Goal: Task Accomplishment & Management: Use online tool/utility

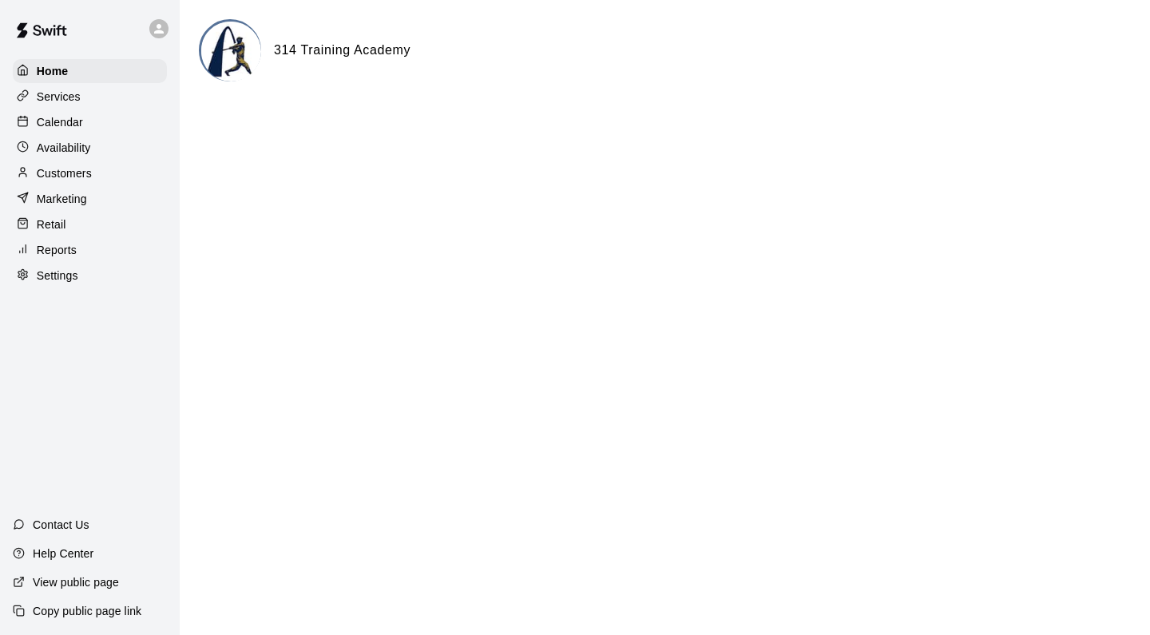
click at [76, 251] on p "Reports" at bounding box center [57, 250] width 40 height 16
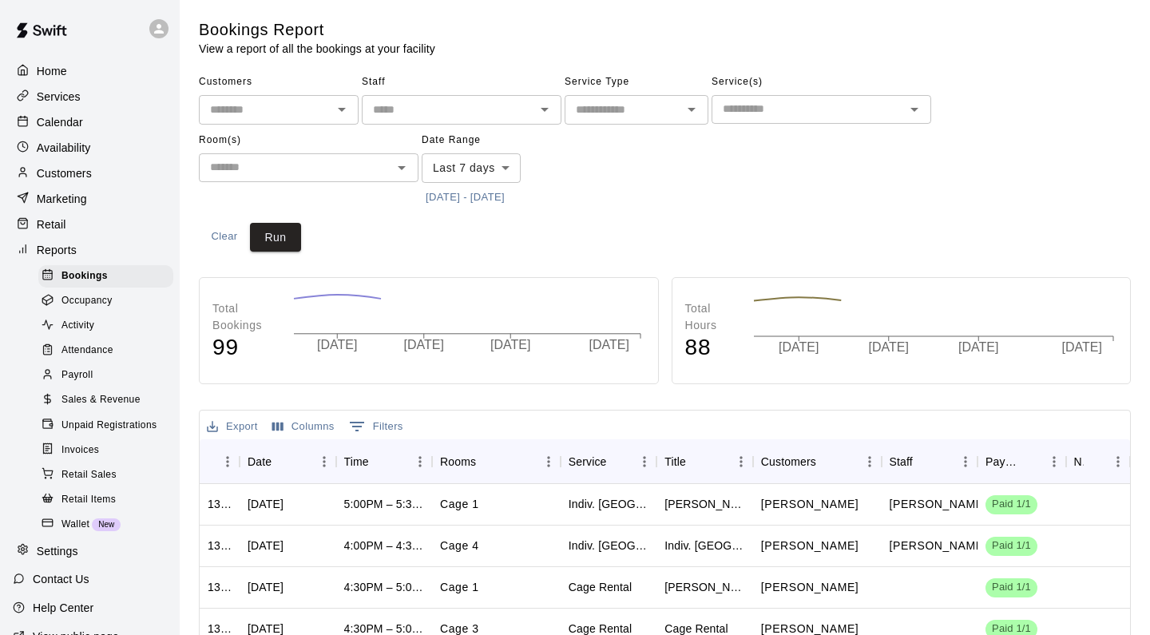
click at [101, 367] on div "Payroll" at bounding box center [105, 375] width 135 height 22
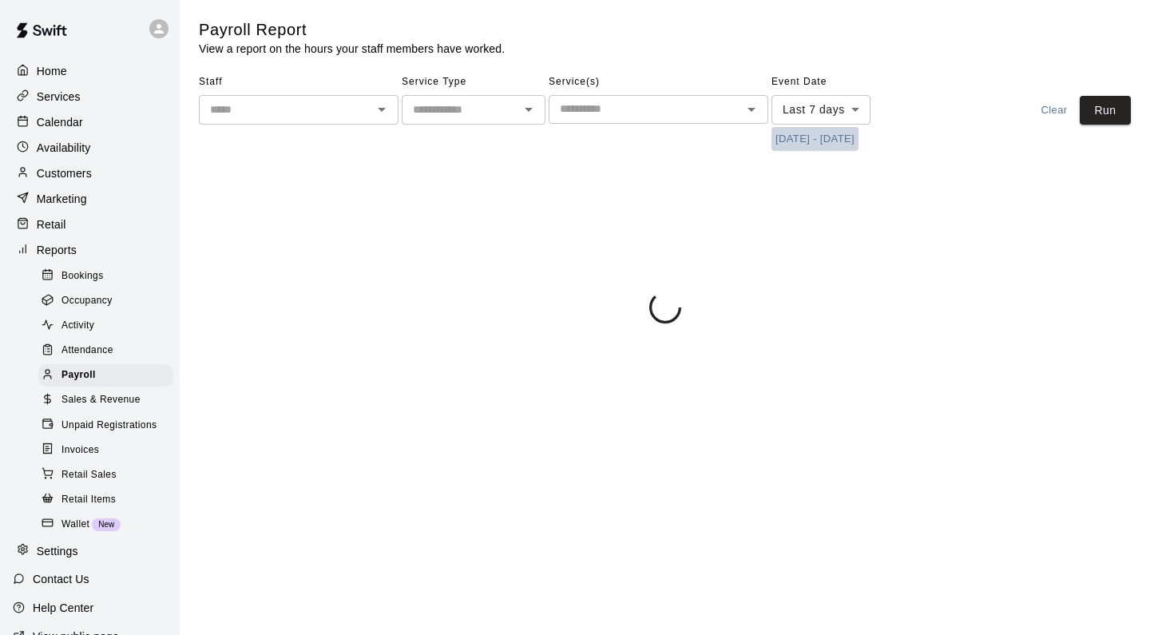
click at [795, 137] on button "[DATE] - [DATE]" at bounding box center [815, 139] width 87 height 25
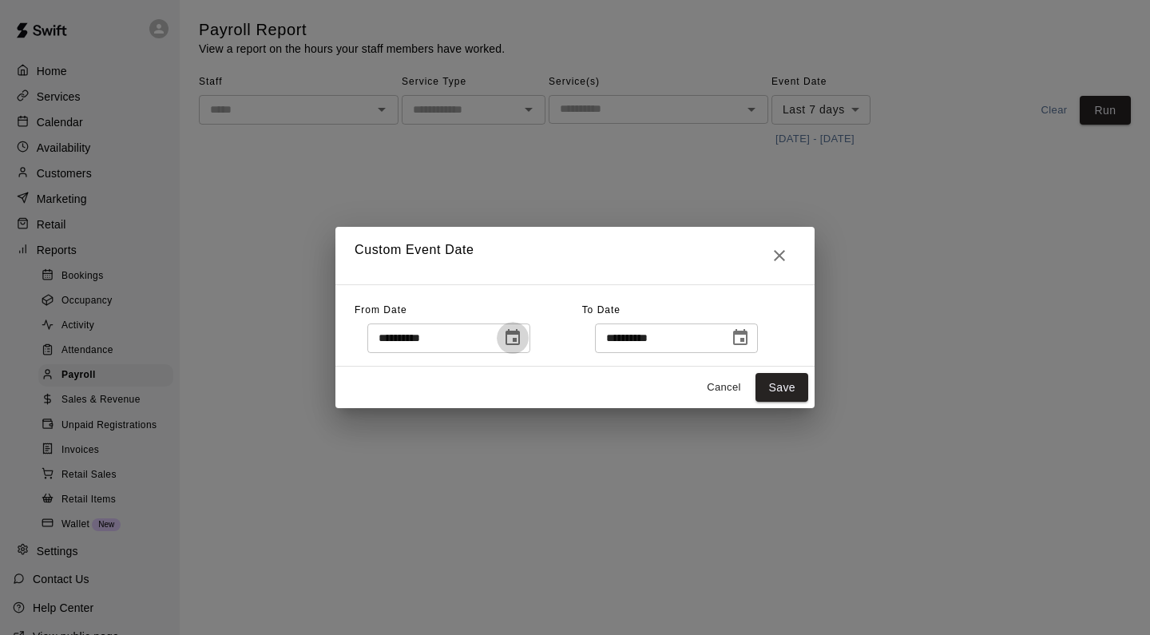
click at [517, 337] on icon "Choose date, selected date is Aug 13, 2025" at bounding box center [512, 337] width 19 height 19
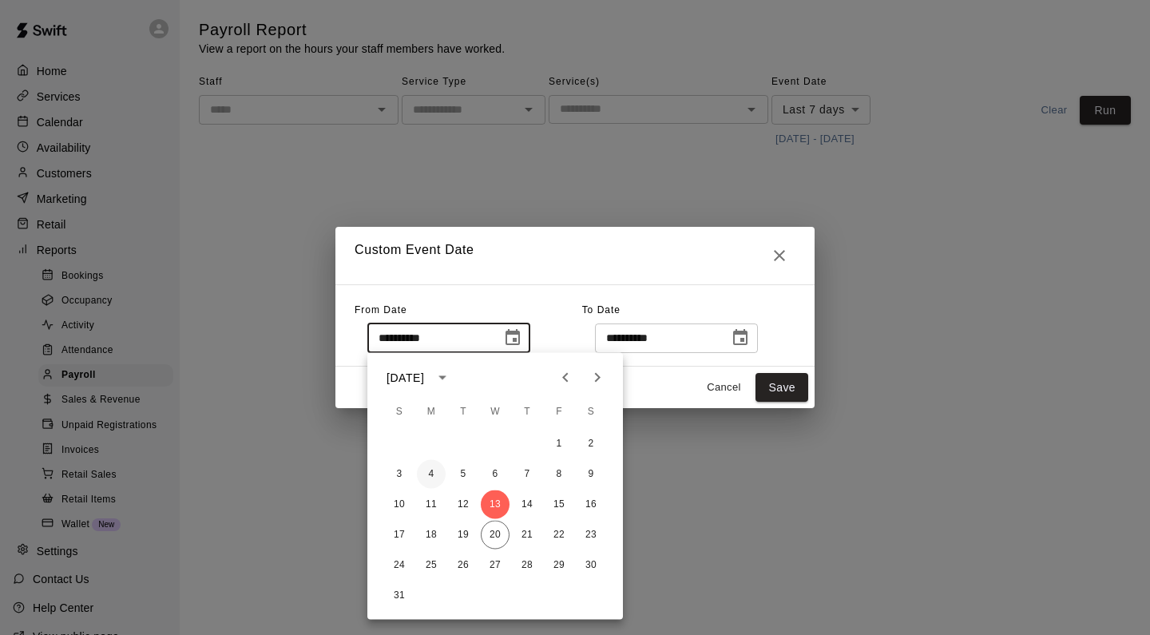
click at [435, 468] on button "4" at bounding box center [431, 474] width 29 height 29
type input "**********"
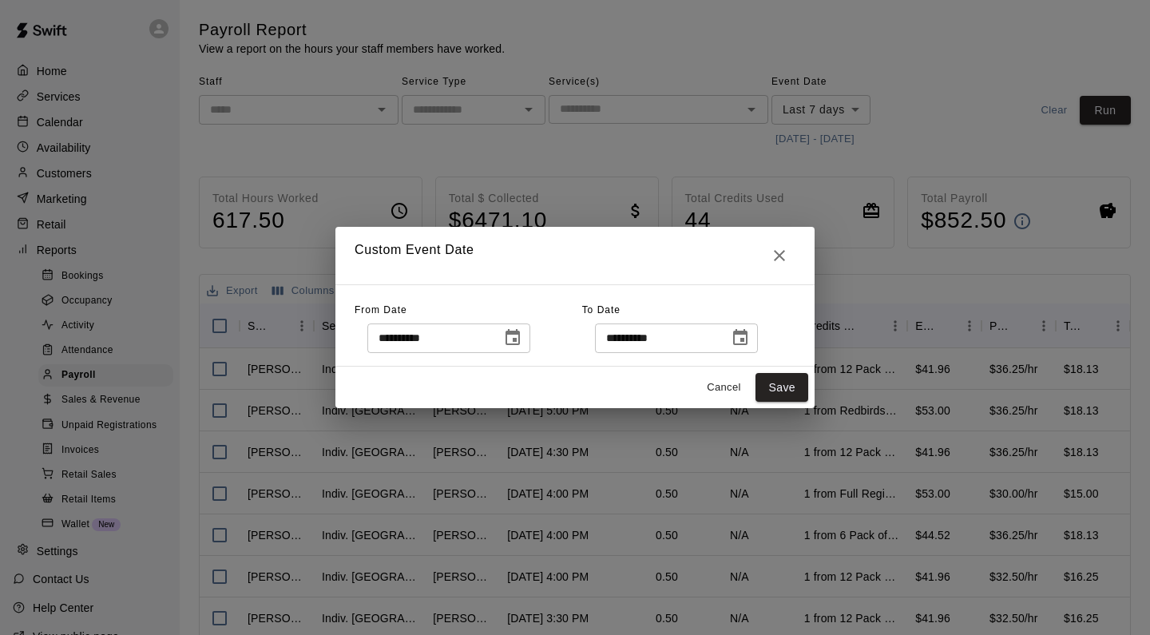
click at [748, 339] on icon "Choose date, selected date is Aug 20, 2025" at bounding box center [740, 337] width 19 height 19
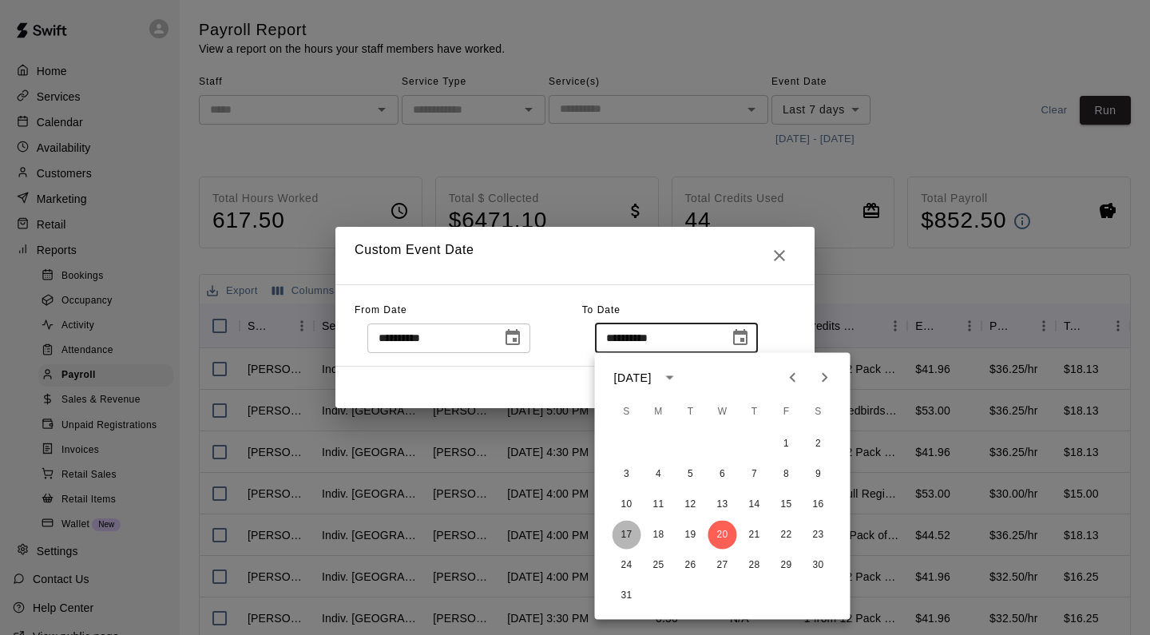
click at [627, 537] on button "17" at bounding box center [627, 535] width 29 height 29
type input "**********"
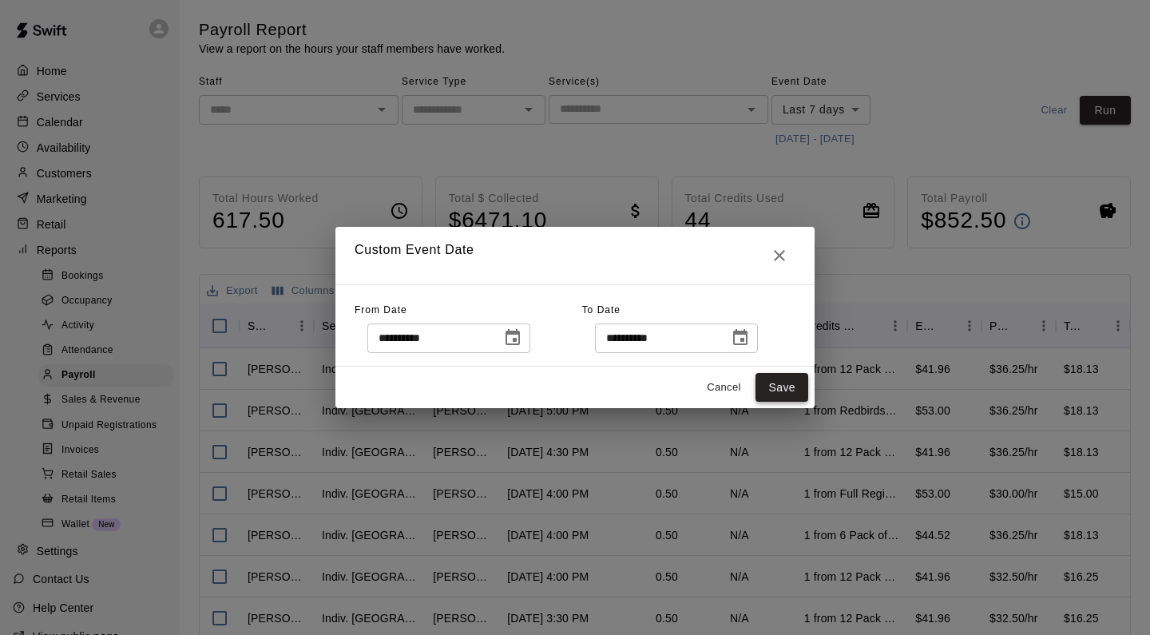
click at [772, 390] on button "Save" at bounding box center [782, 388] width 53 height 30
type input "******"
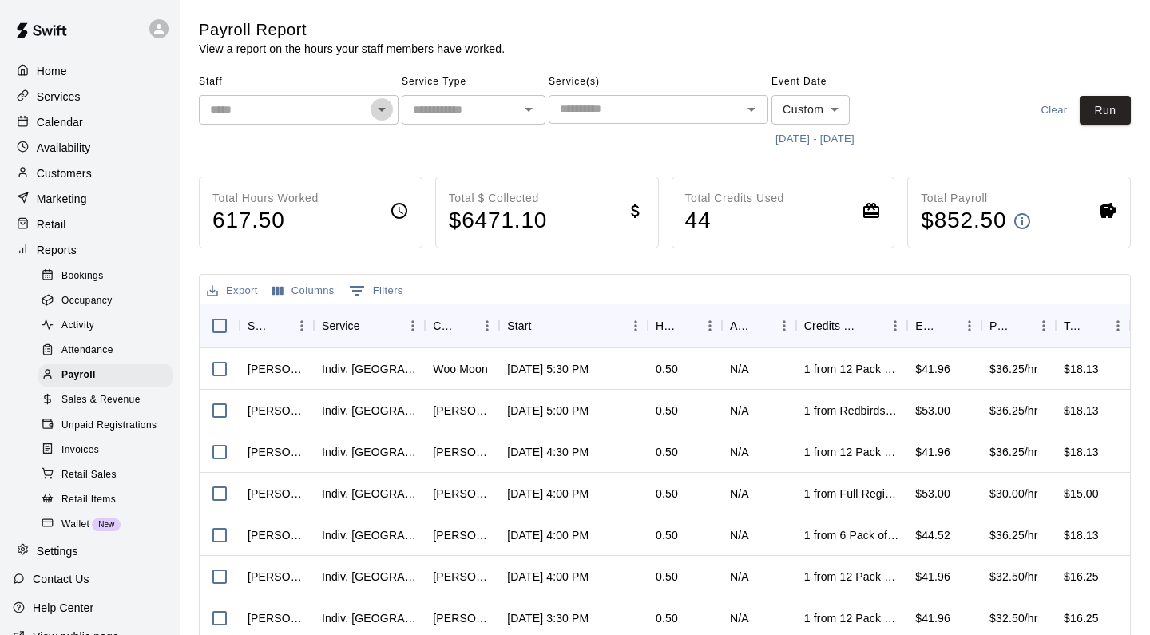
click at [379, 111] on icon "Open" at bounding box center [381, 109] width 19 height 19
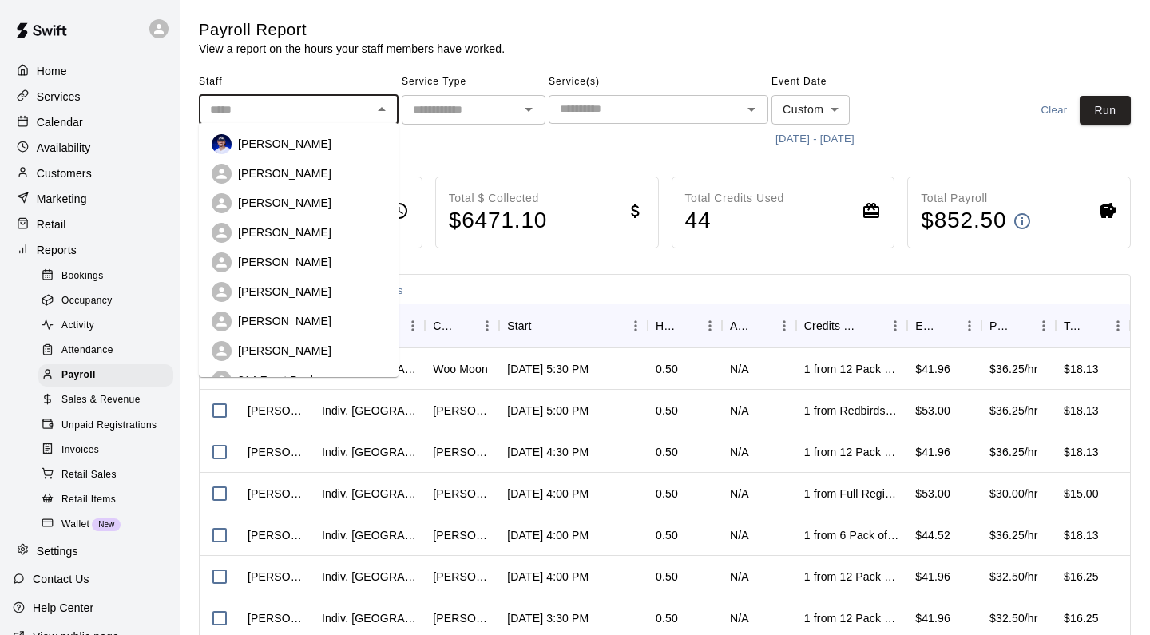
click at [363, 141] on div "[PERSON_NAME]" at bounding box center [312, 144] width 148 height 16
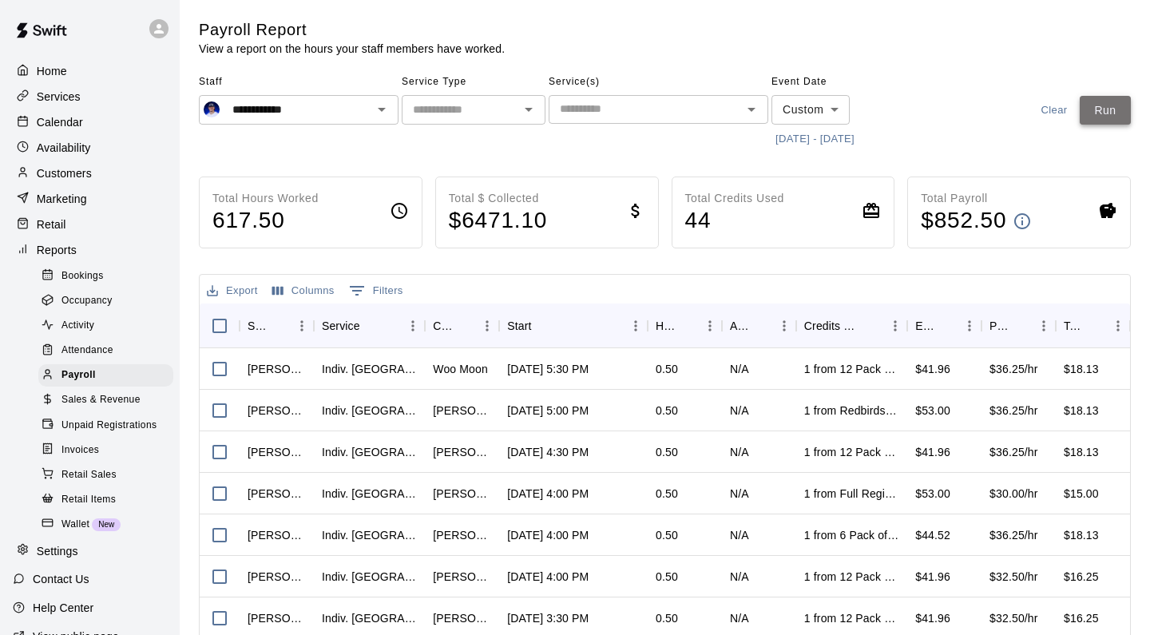
click at [1101, 108] on button "Run" at bounding box center [1105, 111] width 51 height 30
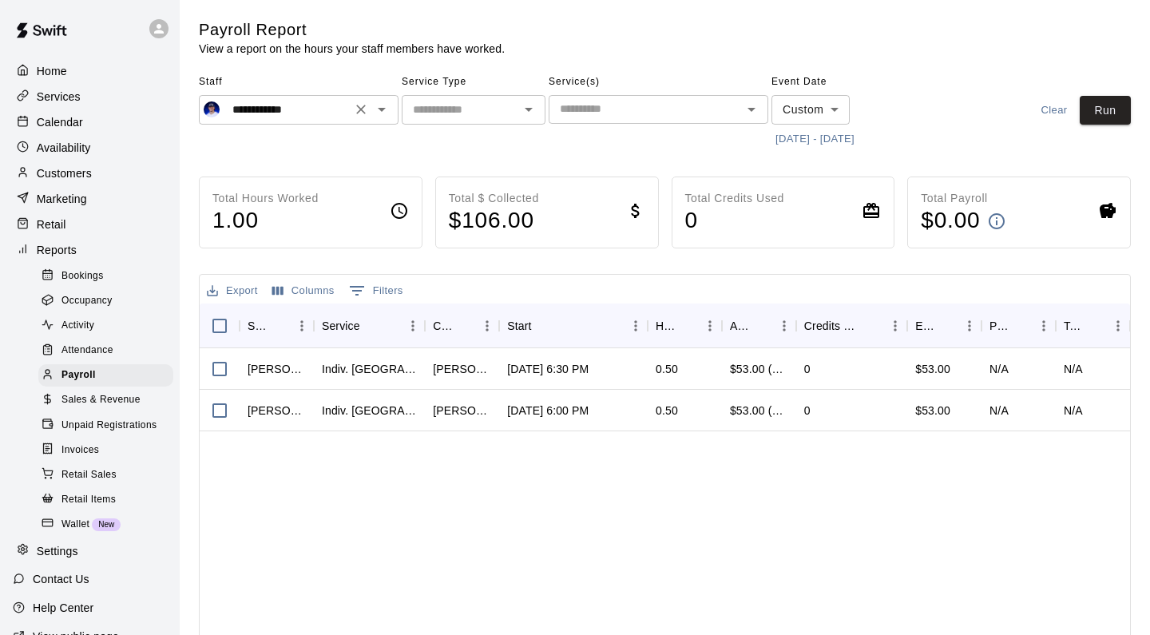
click at [373, 109] on icon "Open" at bounding box center [381, 109] width 19 height 19
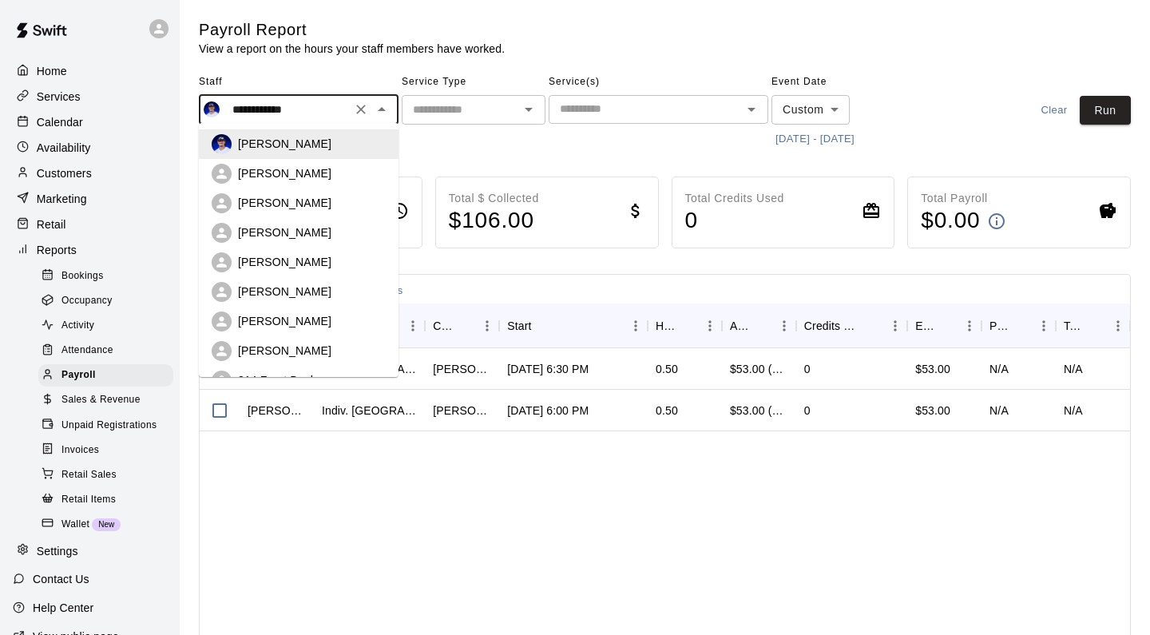
click at [340, 181] on div "[PERSON_NAME]" at bounding box center [312, 173] width 148 height 16
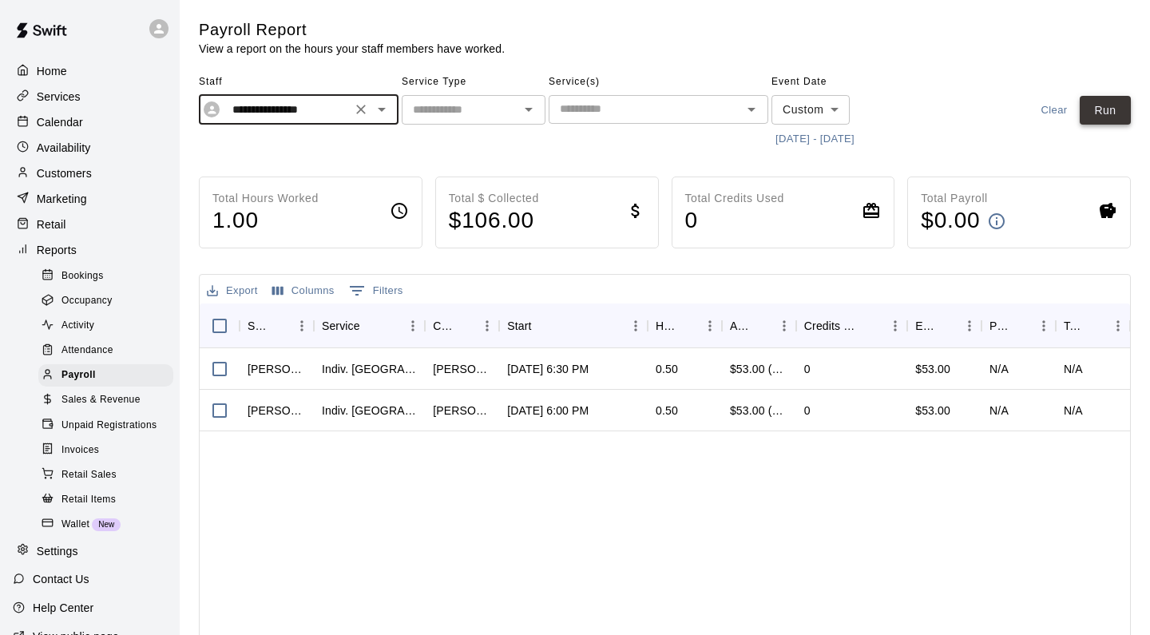
click at [1097, 116] on button "Run" at bounding box center [1105, 111] width 51 height 30
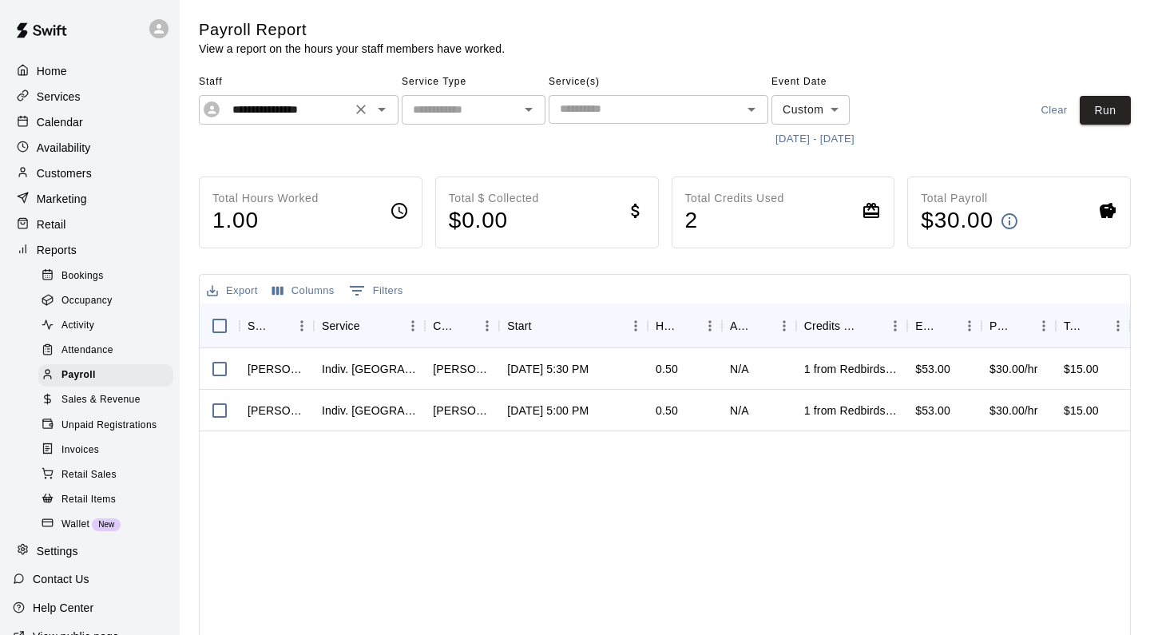
click at [384, 109] on icon "Open" at bounding box center [381, 109] width 19 height 19
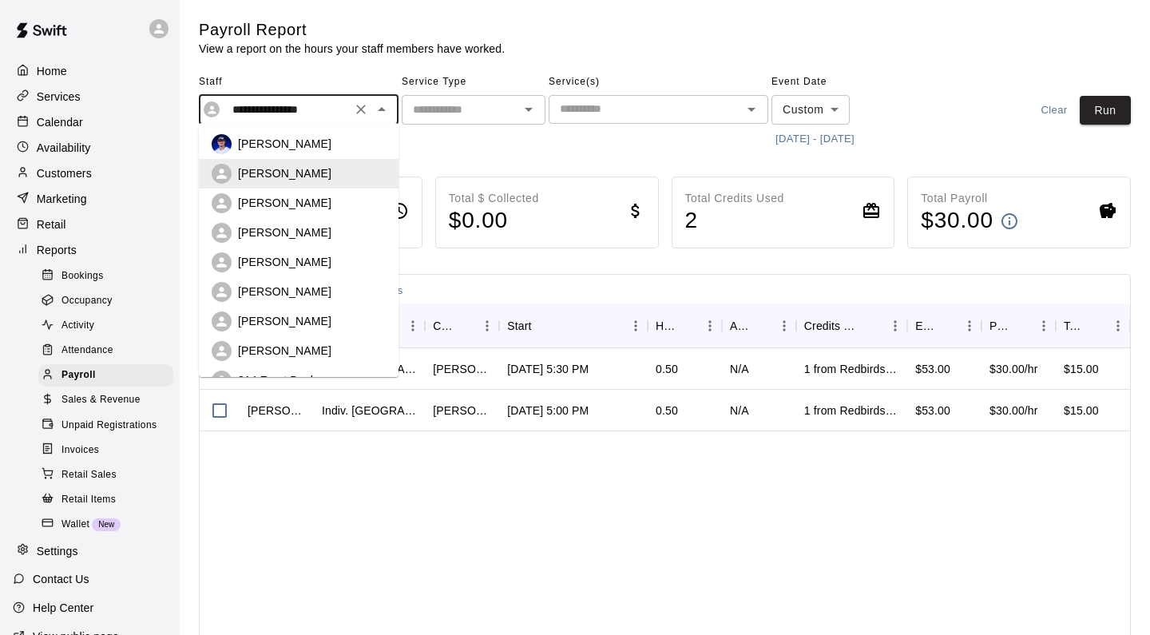
click at [370, 212] on div "[PERSON_NAME]" at bounding box center [299, 203] width 174 height 20
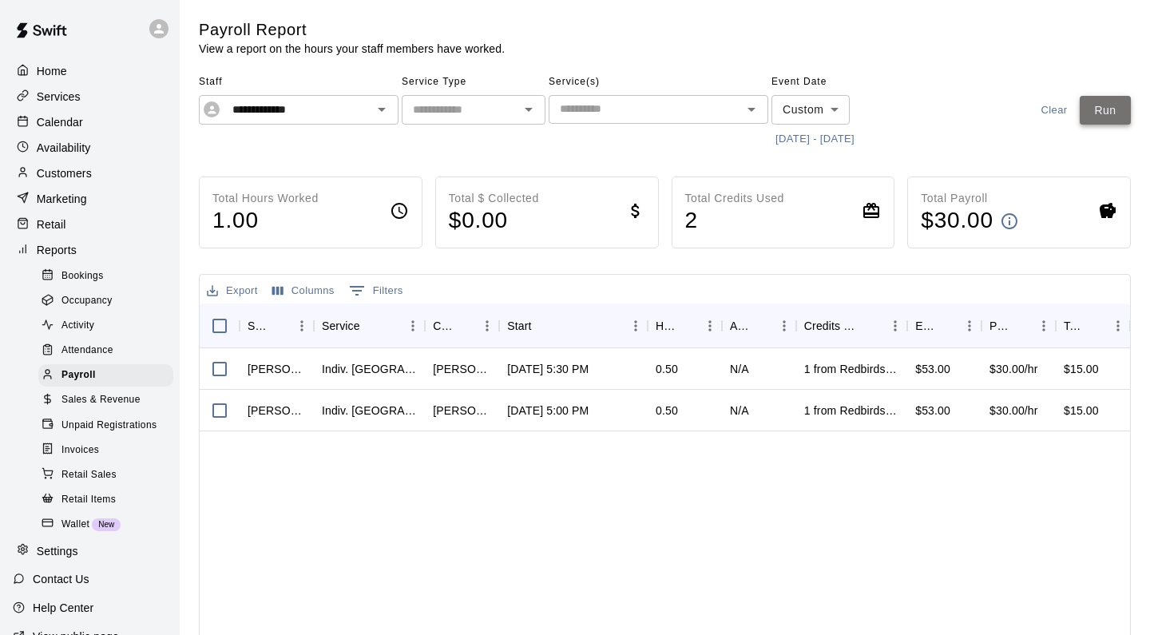
click at [1111, 119] on button "Run" at bounding box center [1105, 111] width 51 height 30
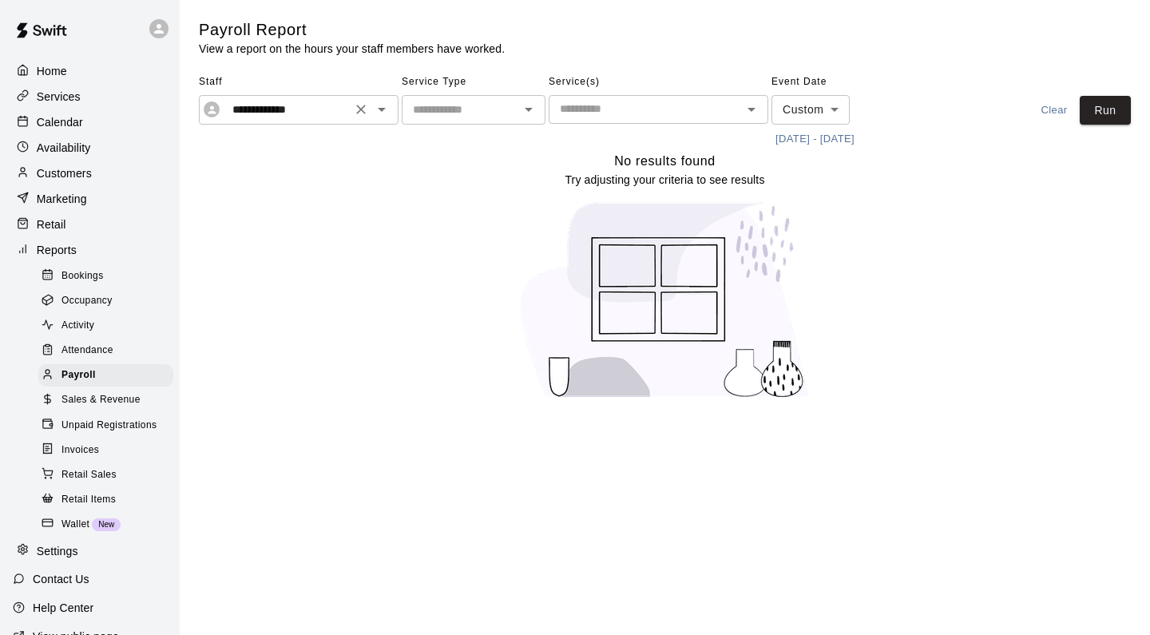
click at [386, 112] on icon "Open" at bounding box center [381, 109] width 19 height 19
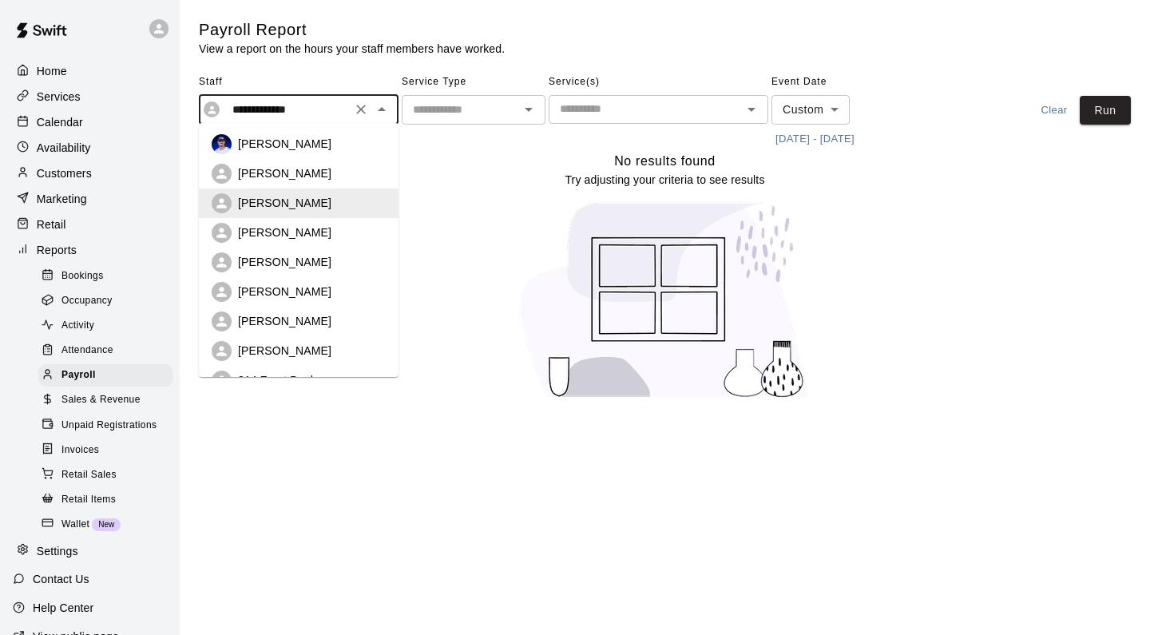
click at [343, 226] on div "[PERSON_NAME]" at bounding box center [312, 232] width 148 height 16
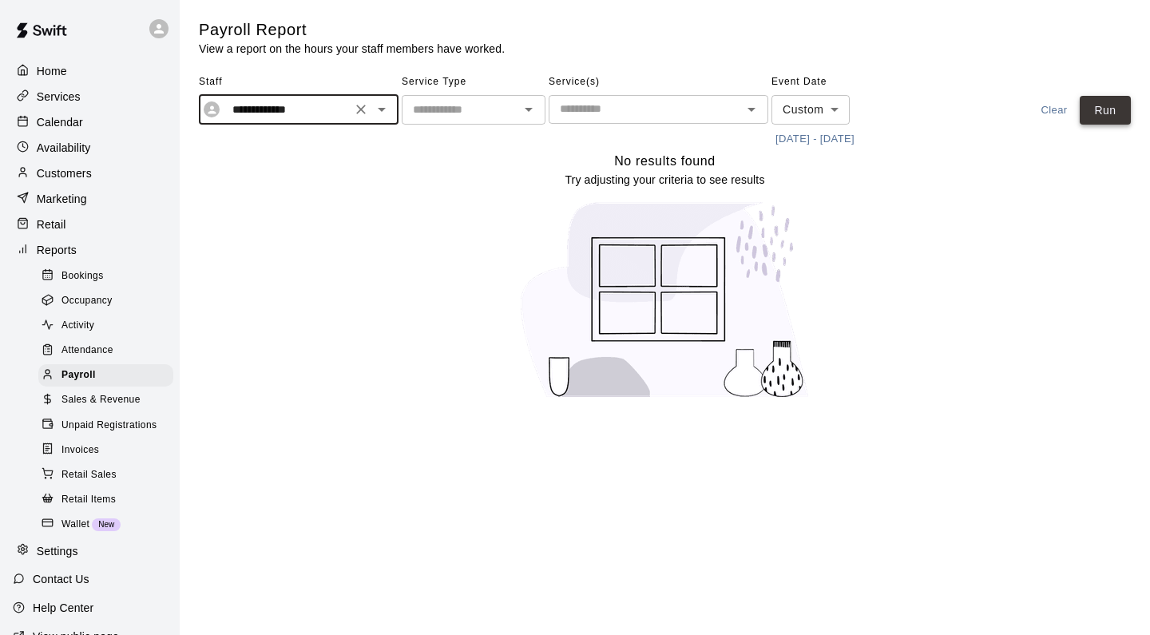
click at [1116, 101] on button "Run" at bounding box center [1105, 111] width 51 height 30
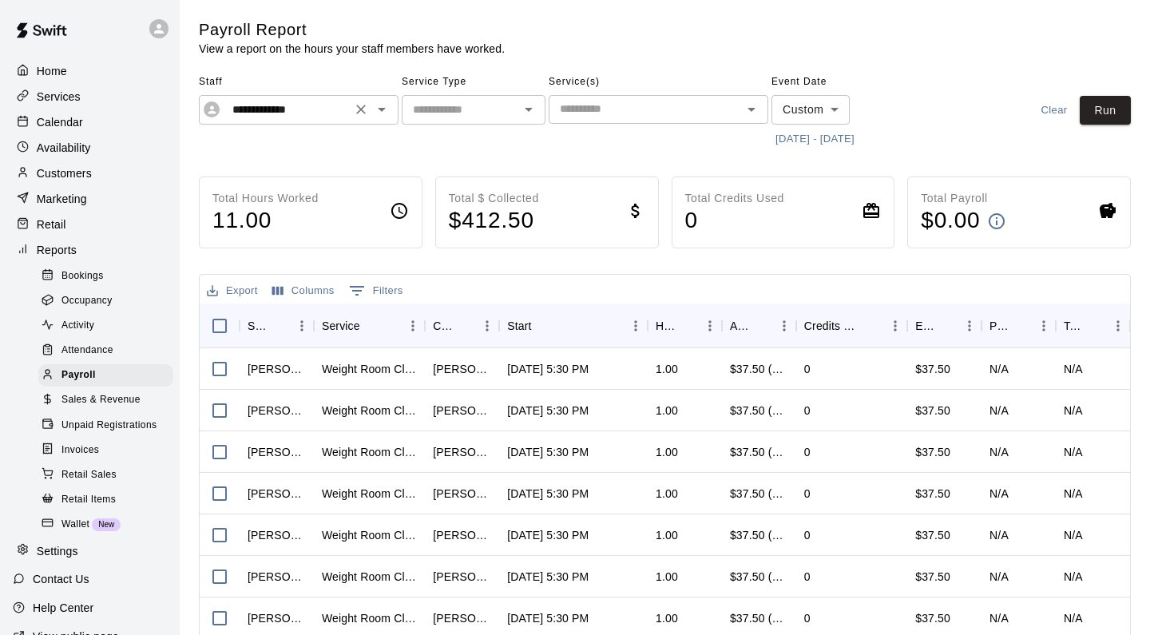
click at [383, 117] on icon "Open" at bounding box center [381, 109] width 19 height 19
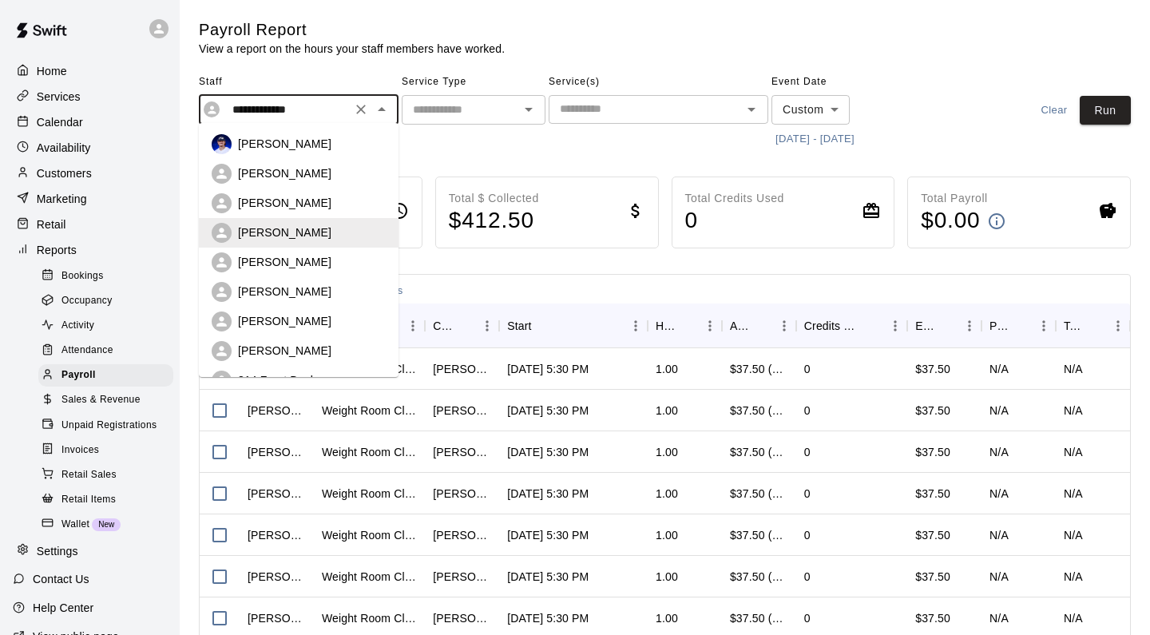
click at [328, 264] on div "[PERSON_NAME]" at bounding box center [312, 262] width 148 height 16
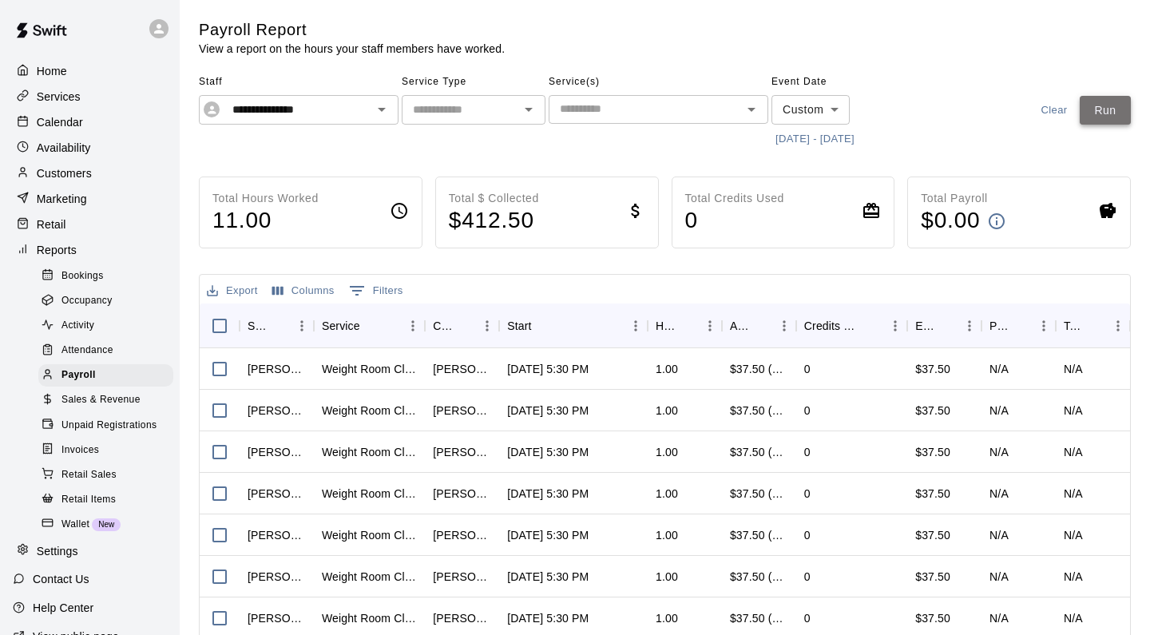
click at [1093, 109] on button "Run" at bounding box center [1105, 111] width 51 height 30
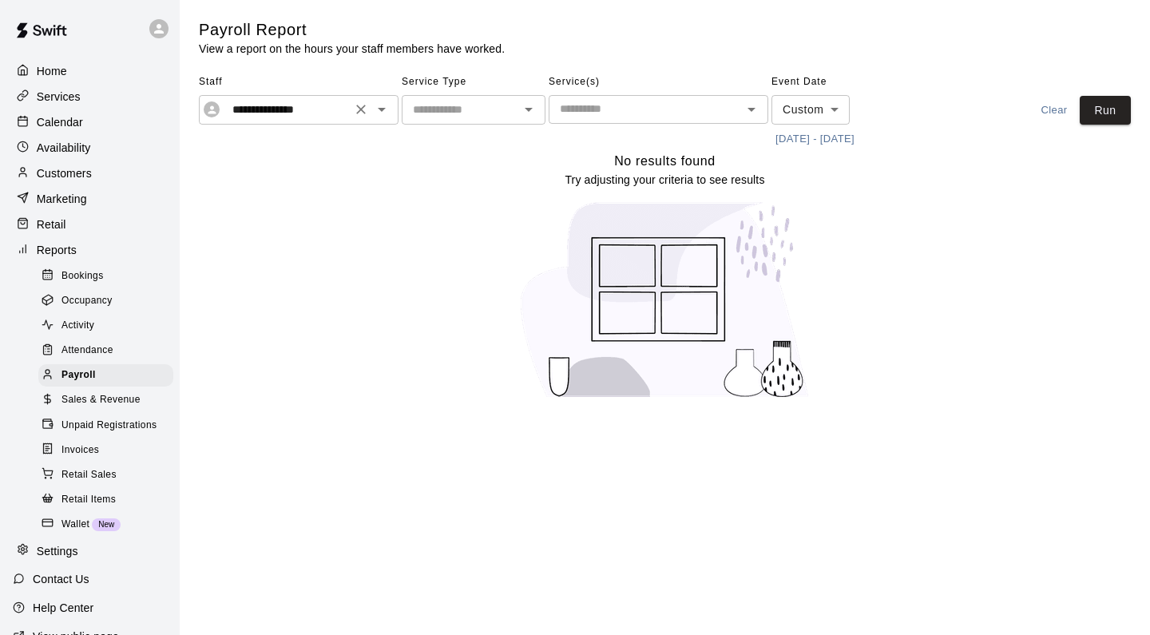
click at [387, 110] on icon "Open" at bounding box center [381, 109] width 19 height 19
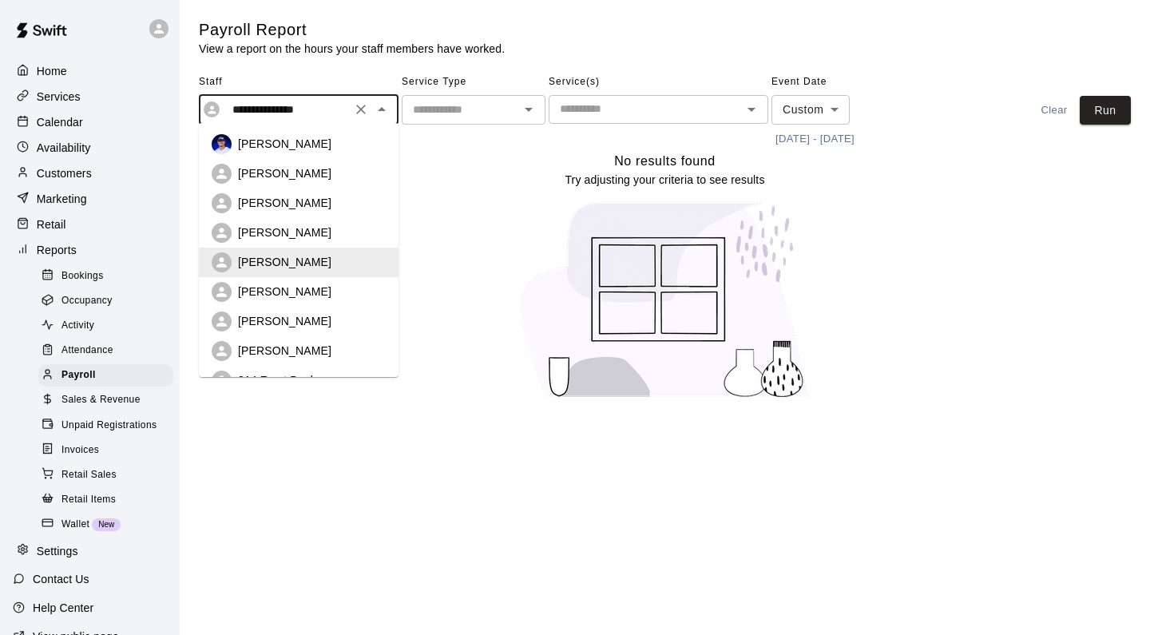
click at [346, 292] on div "[PERSON_NAME]" at bounding box center [312, 292] width 148 height 16
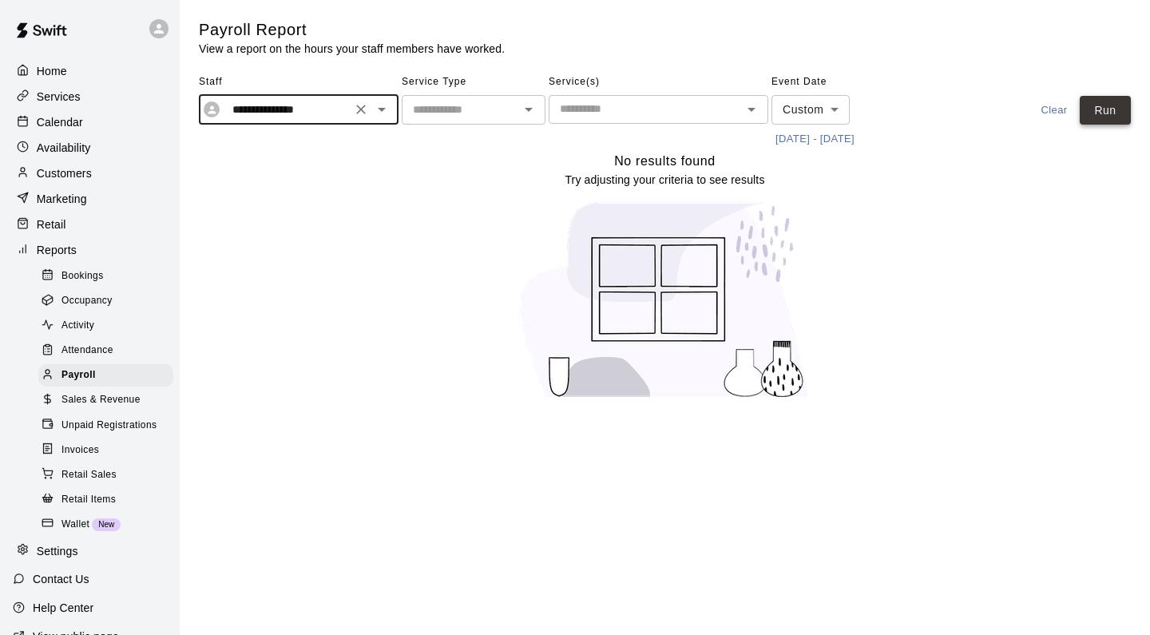
click at [1101, 107] on button "Run" at bounding box center [1105, 111] width 51 height 30
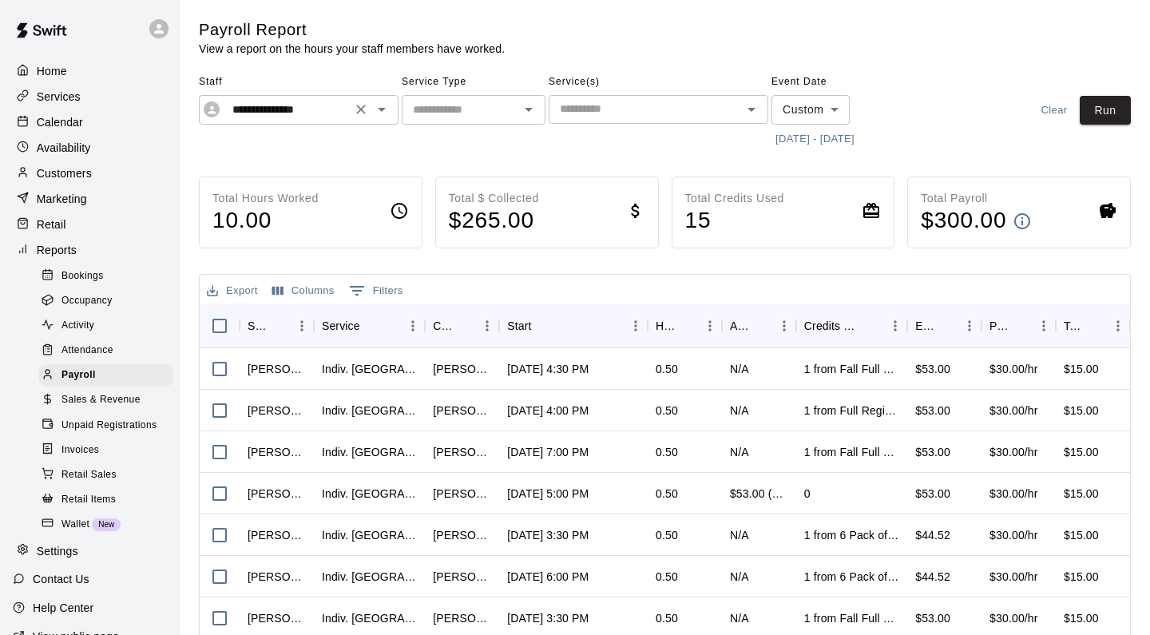
click at [386, 110] on icon "Open" at bounding box center [381, 109] width 19 height 19
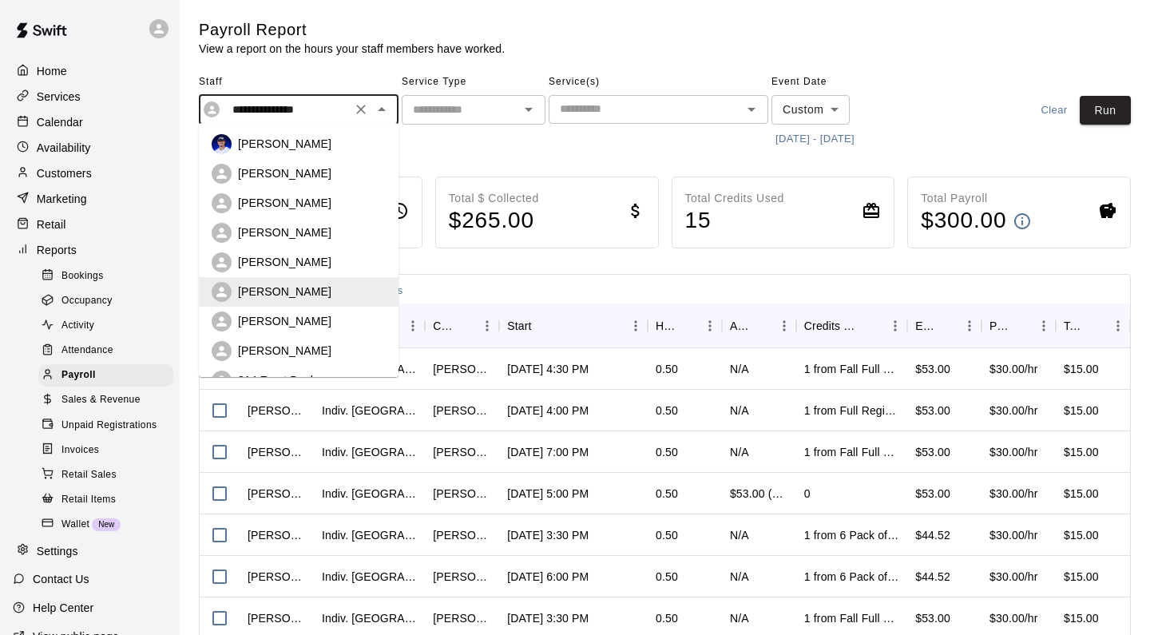
click at [324, 317] on div "[PERSON_NAME]" at bounding box center [312, 321] width 148 height 16
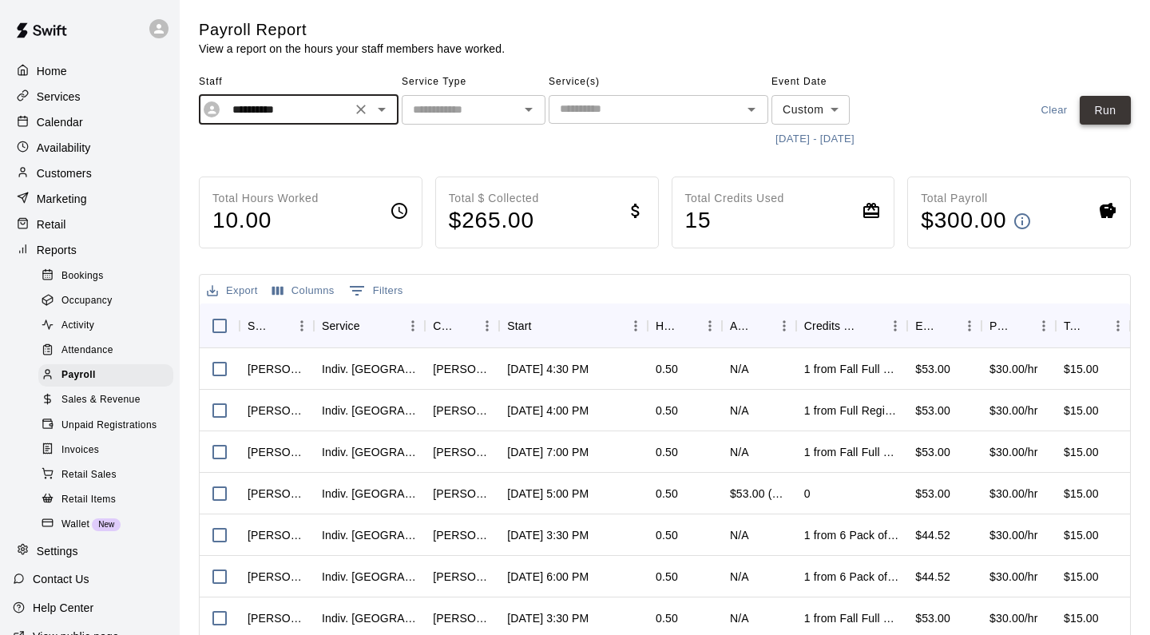
click at [1095, 111] on button "Run" at bounding box center [1105, 111] width 51 height 30
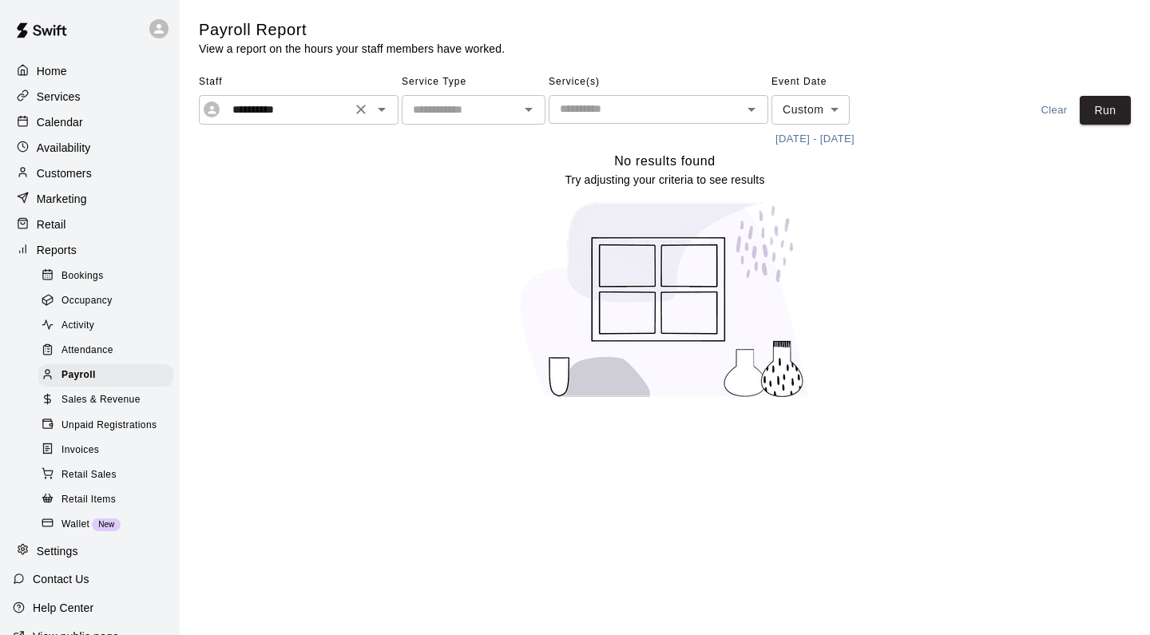
click at [383, 110] on icon "Open" at bounding box center [381, 109] width 19 height 19
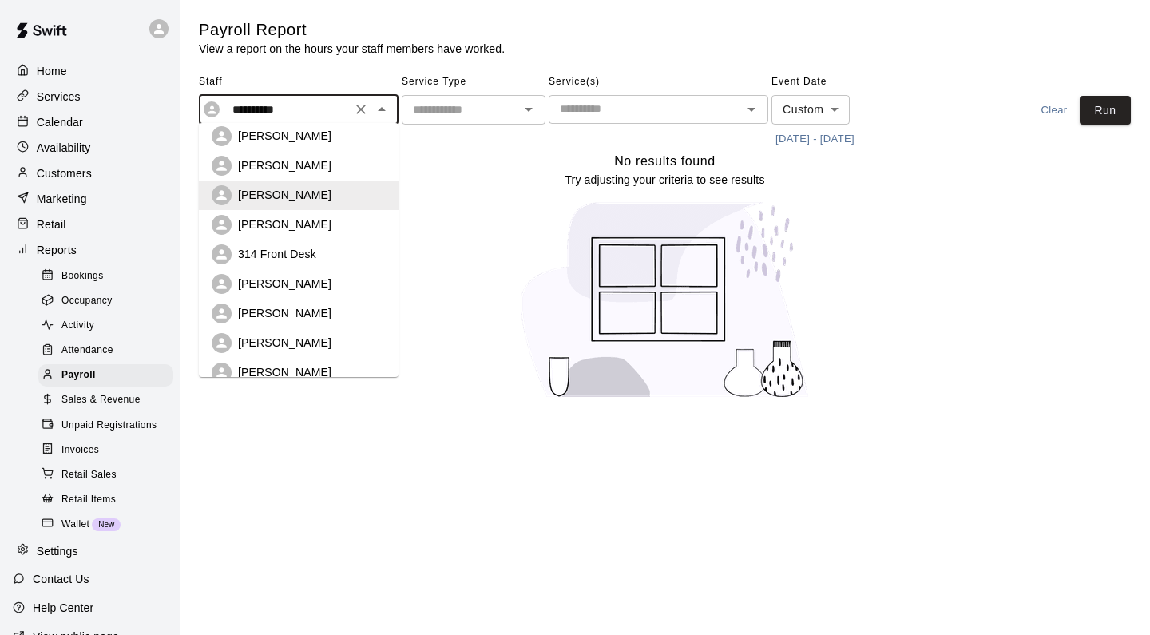
scroll to position [128, 0]
click at [338, 283] on div "[PERSON_NAME]" at bounding box center [312, 282] width 148 height 16
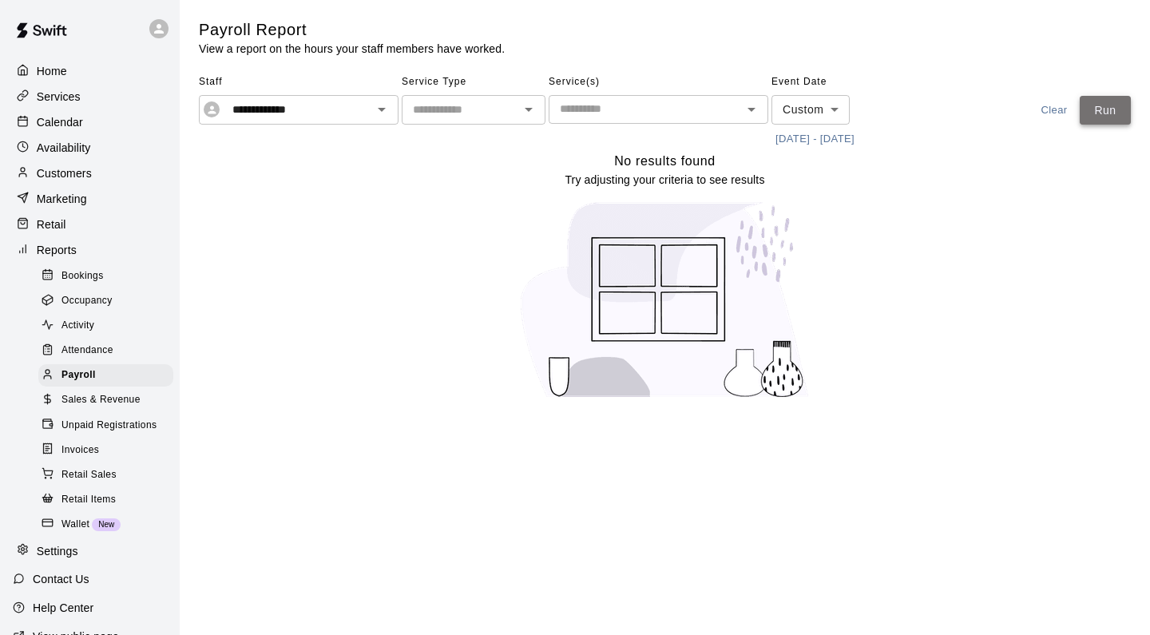
click at [1104, 112] on button "Run" at bounding box center [1105, 111] width 51 height 30
click at [389, 110] on icon "Open" at bounding box center [381, 109] width 19 height 19
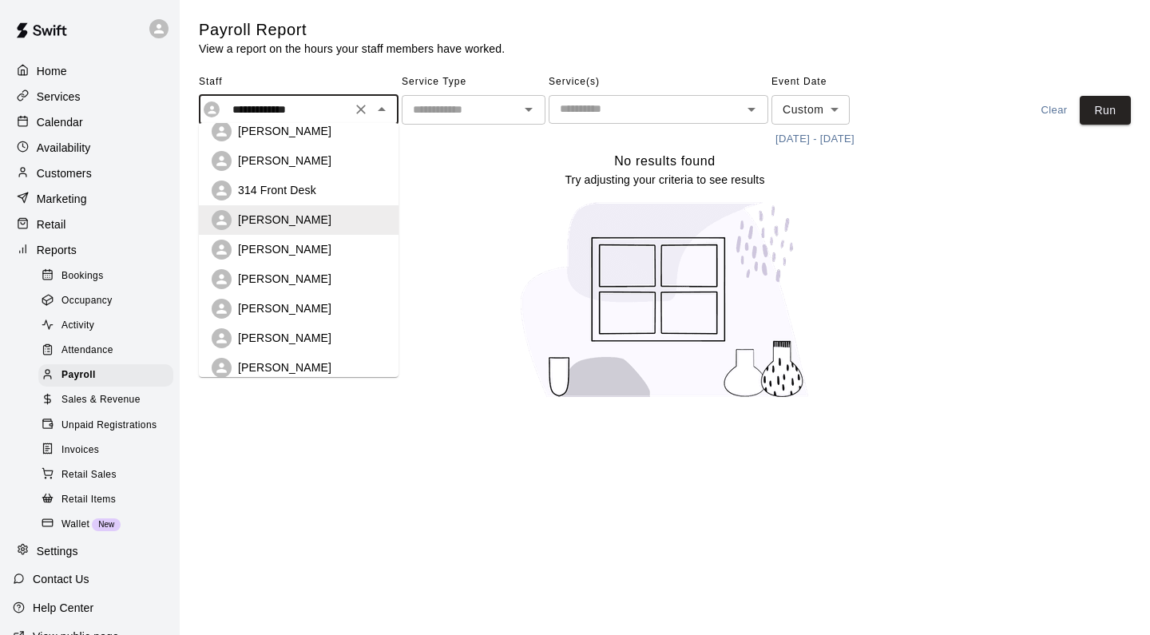
scroll to position [208, 0]
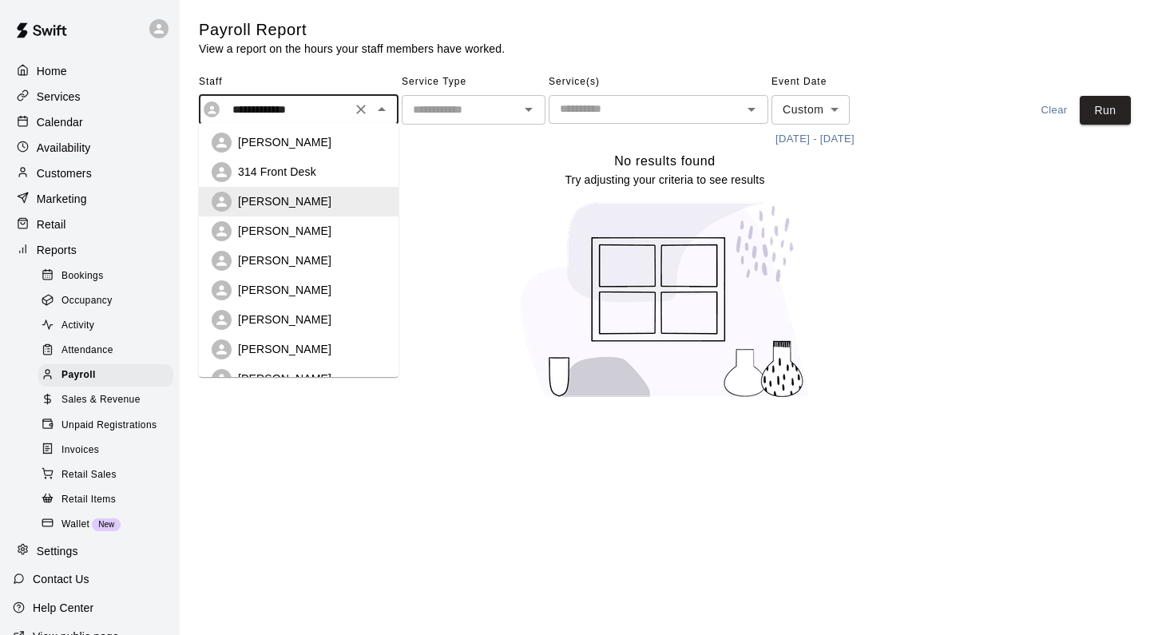
click at [331, 241] on li "[PERSON_NAME]" at bounding box center [299, 231] width 200 height 30
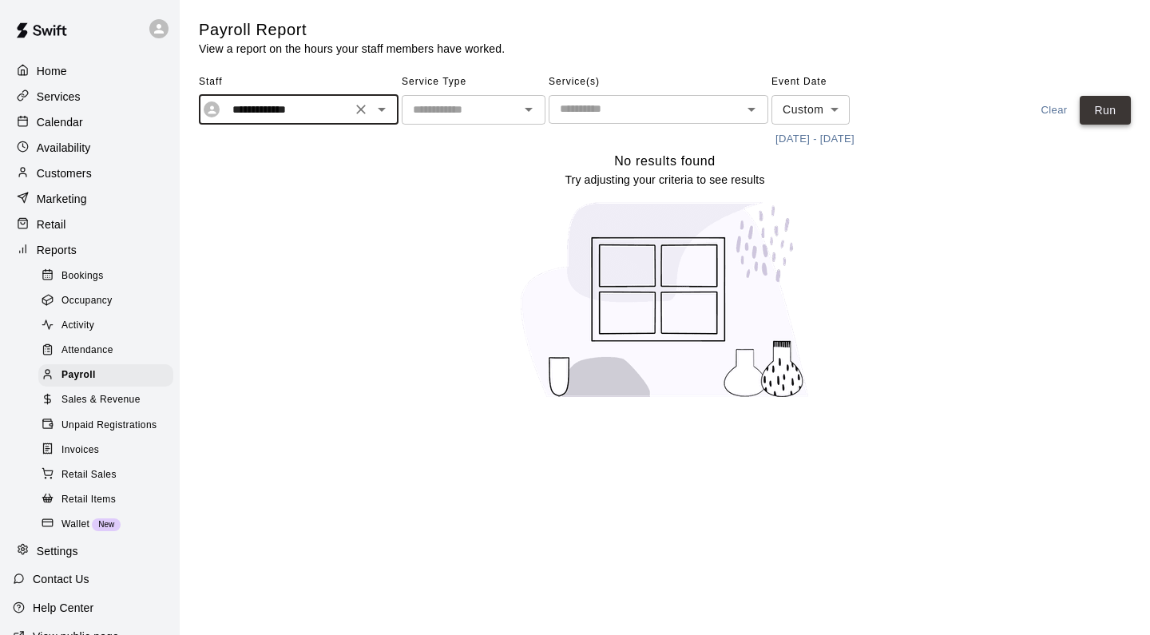
click at [1107, 117] on button "Run" at bounding box center [1105, 111] width 51 height 30
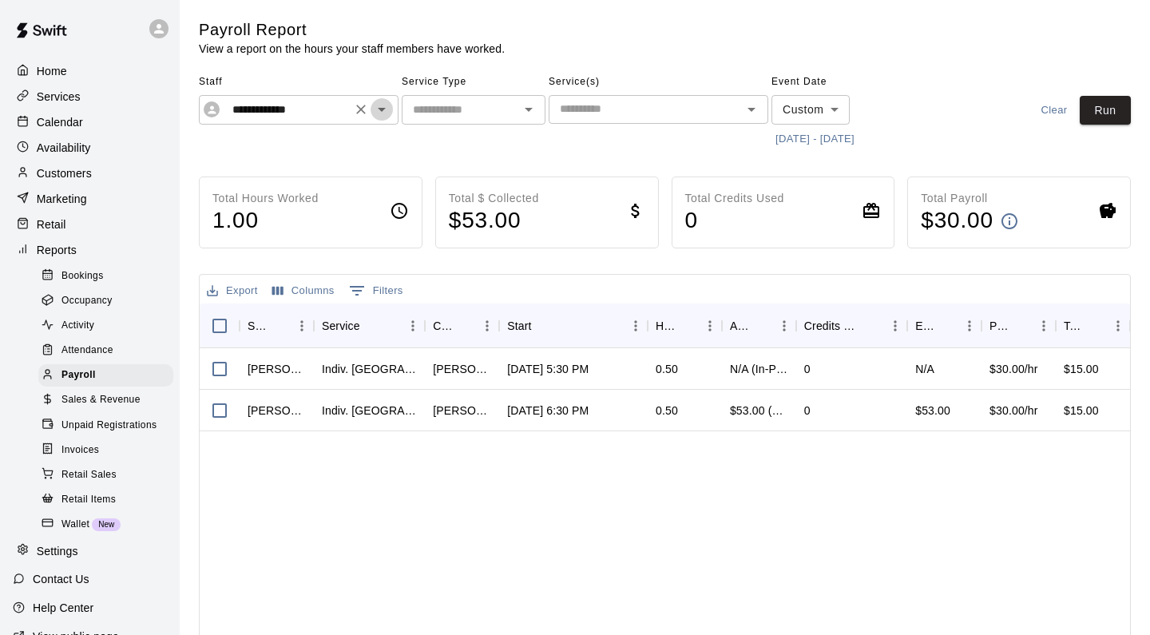
click at [386, 117] on icon "Open" at bounding box center [381, 109] width 19 height 19
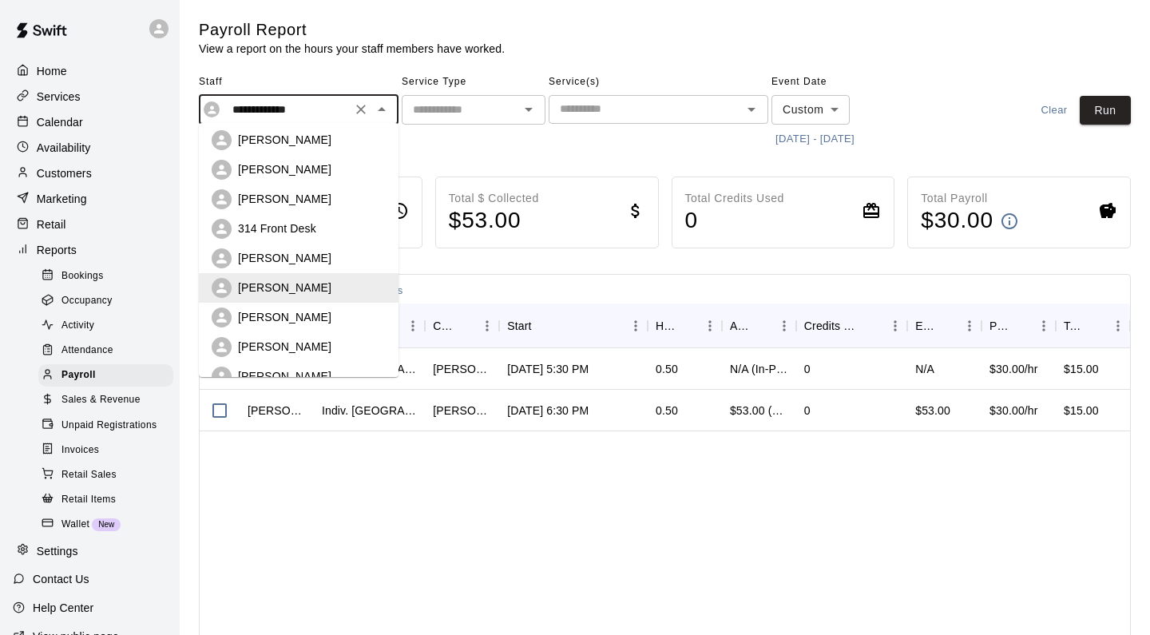
scroll to position [174, 0]
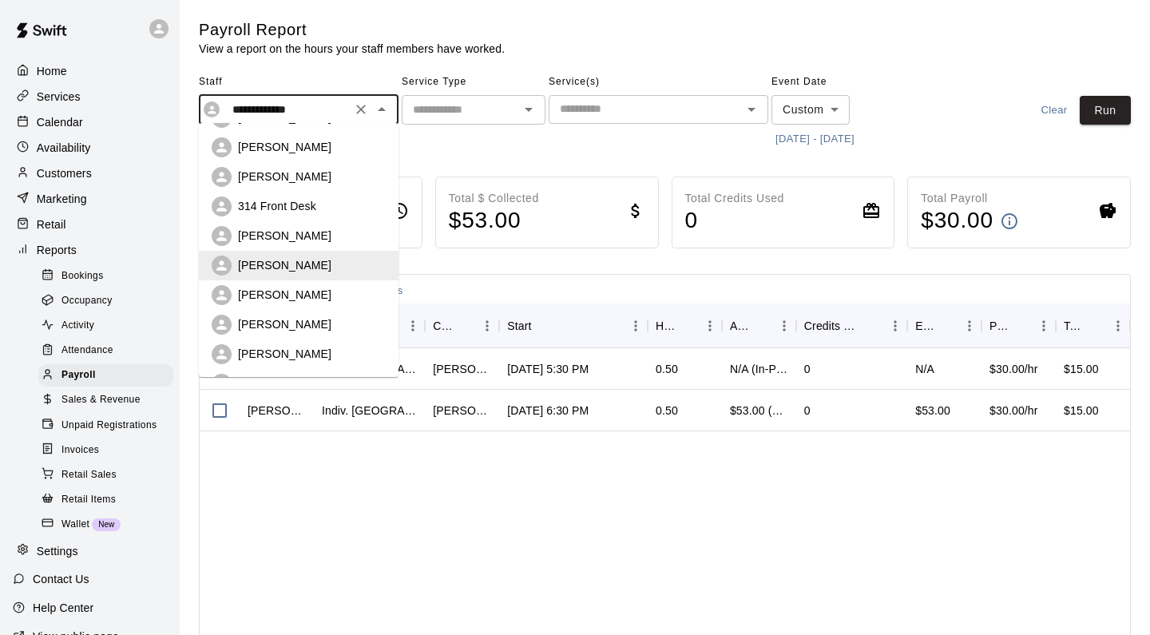
click at [323, 300] on div "[PERSON_NAME]" at bounding box center [312, 295] width 148 height 16
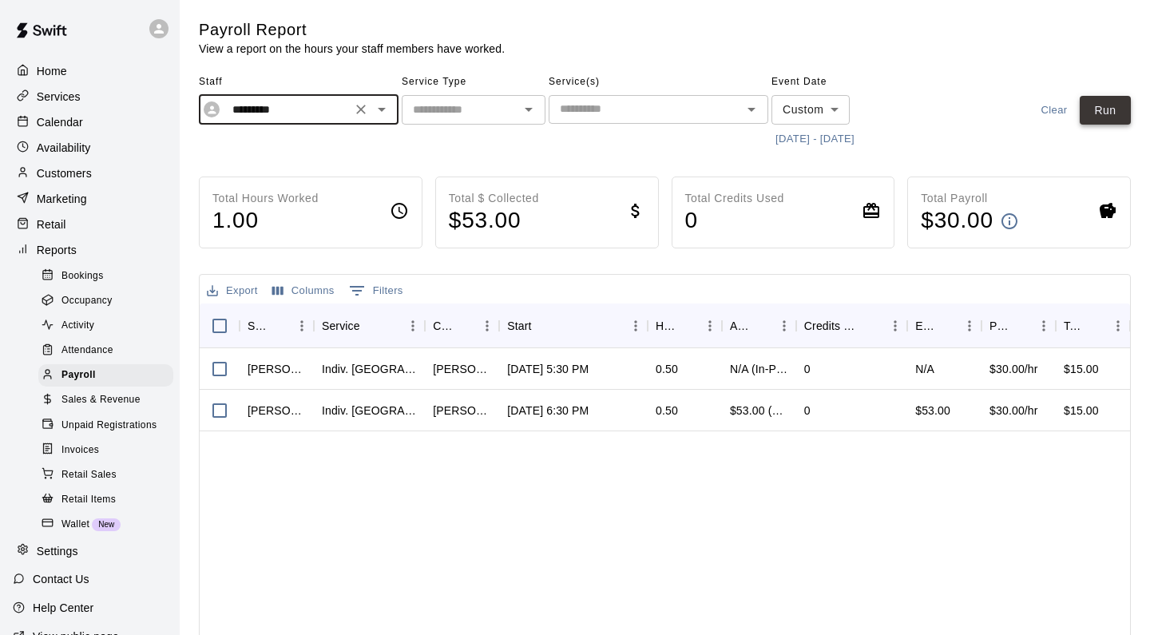
click at [1091, 114] on button "Run" at bounding box center [1105, 111] width 51 height 30
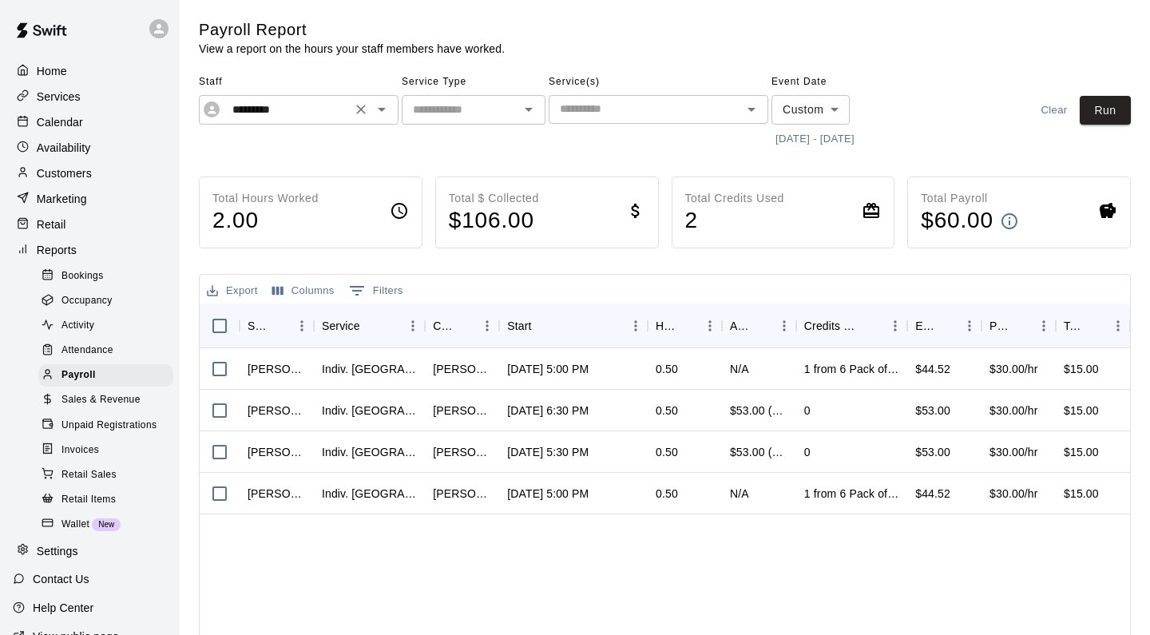
click at [377, 111] on icon "Open" at bounding box center [381, 109] width 19 height 19
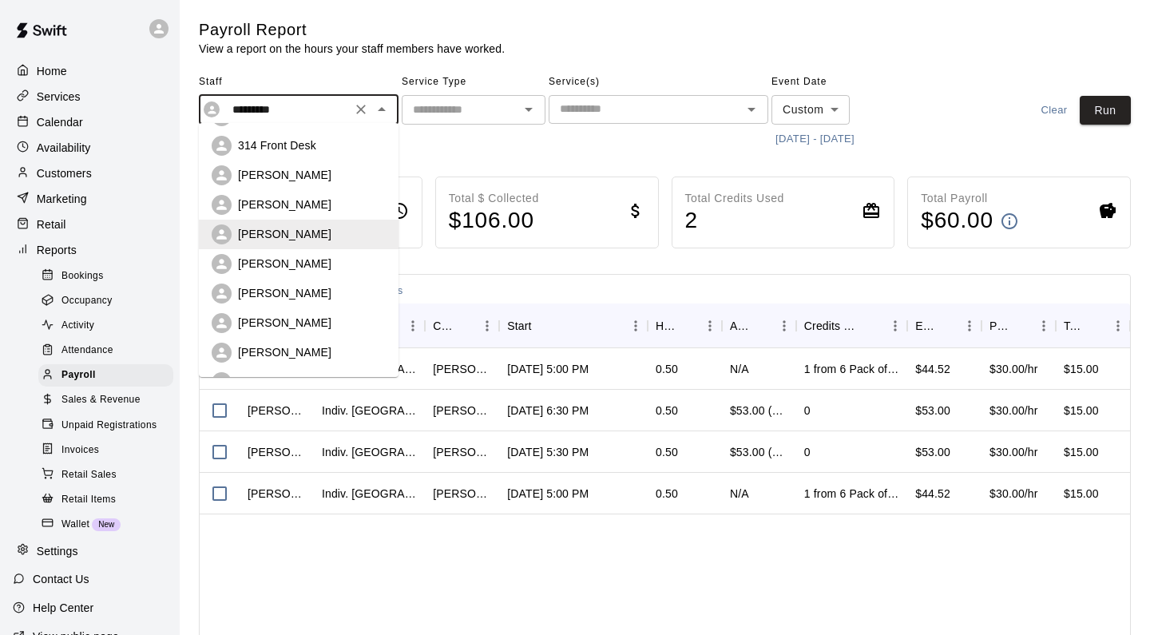
scroll to position [240, 0]
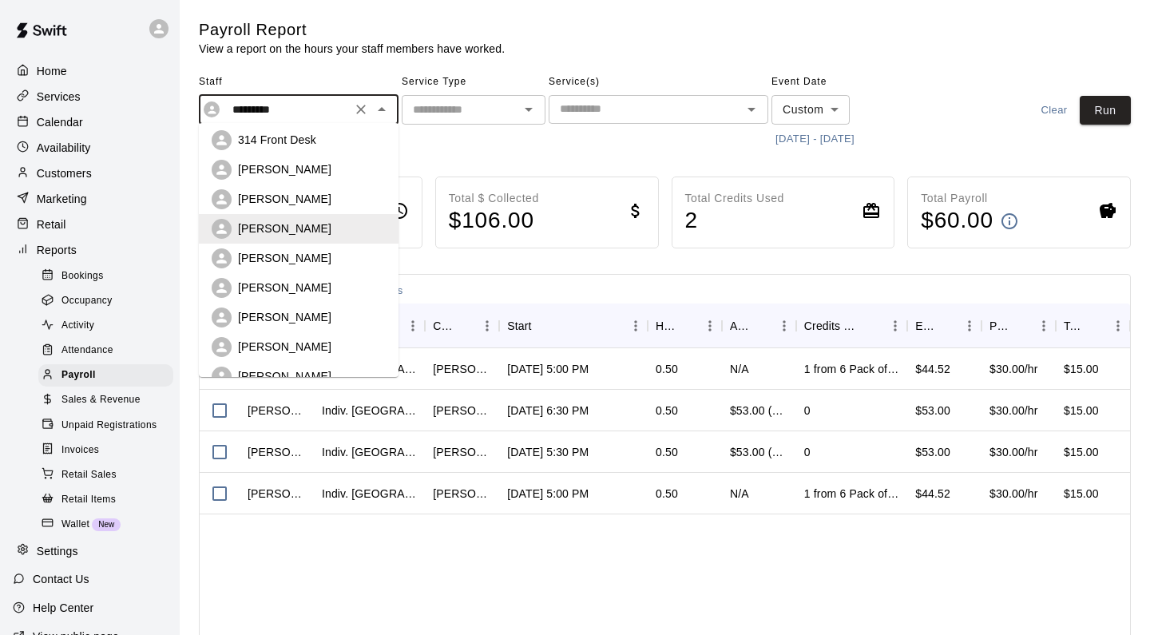
click at [322, 264] on div "[PERSON_NAME]" at bounding box center [312, 258] width 148 height 16
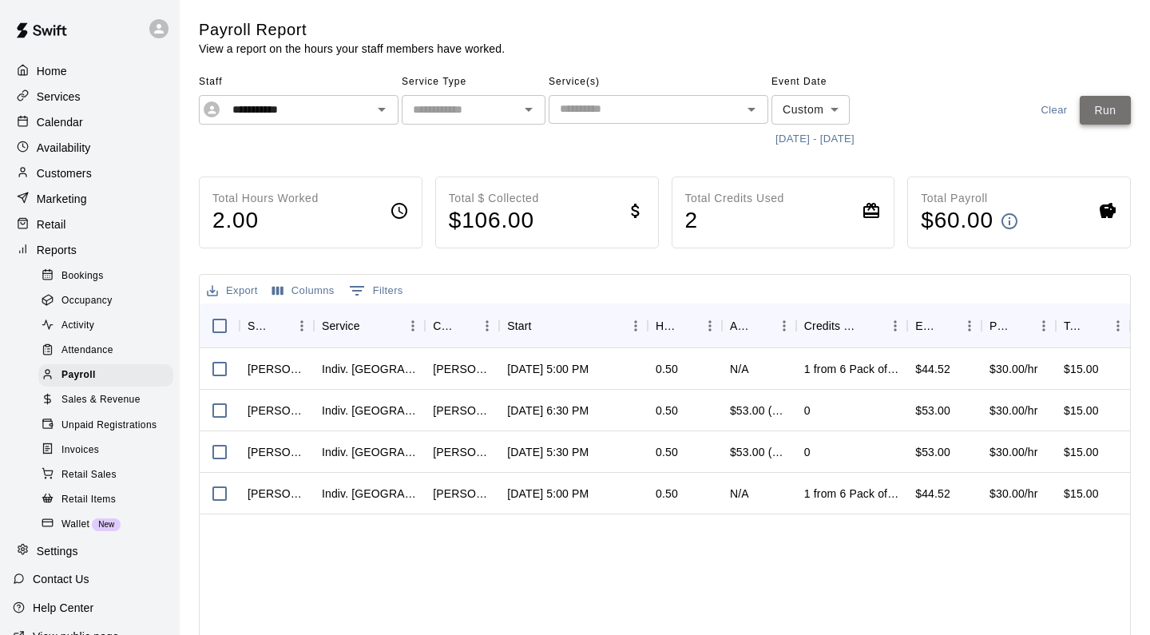
click at [1097, 109] on button "Run" at bounding box center [1105, 111] width 51 height 30
click at [385, 105] on icon "Open" at bounding box center [381, 109] width 19 height 19
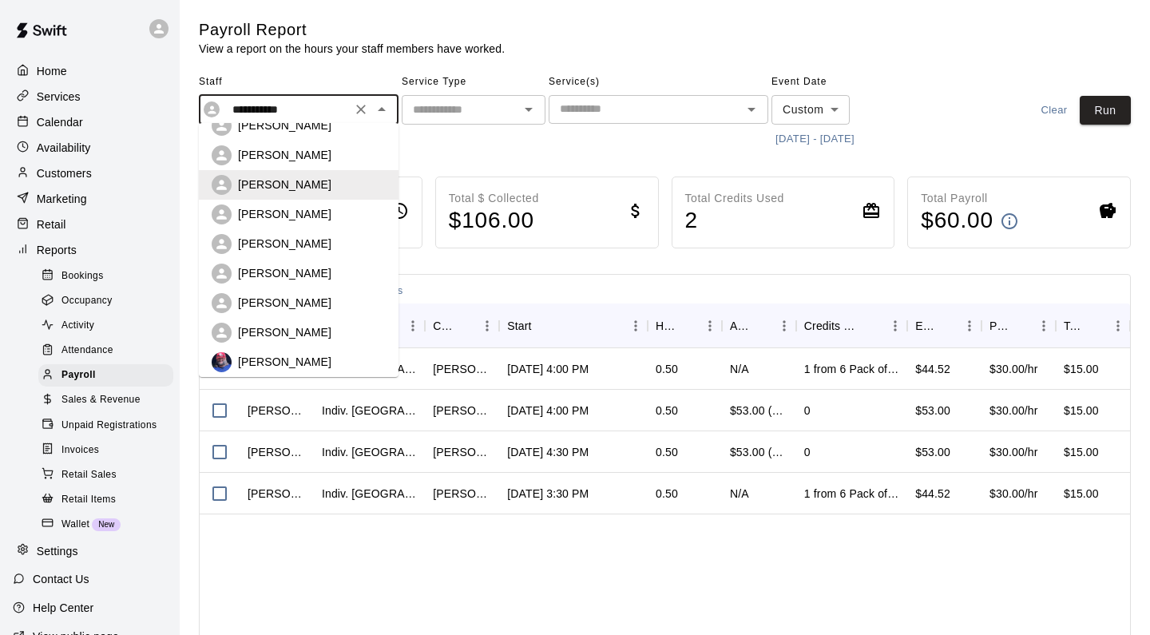
scroll to position [315, 0]
click at [317, 329] on div "[PERSON_NAME]" at bounding box center [312, 331] width 148 height 16
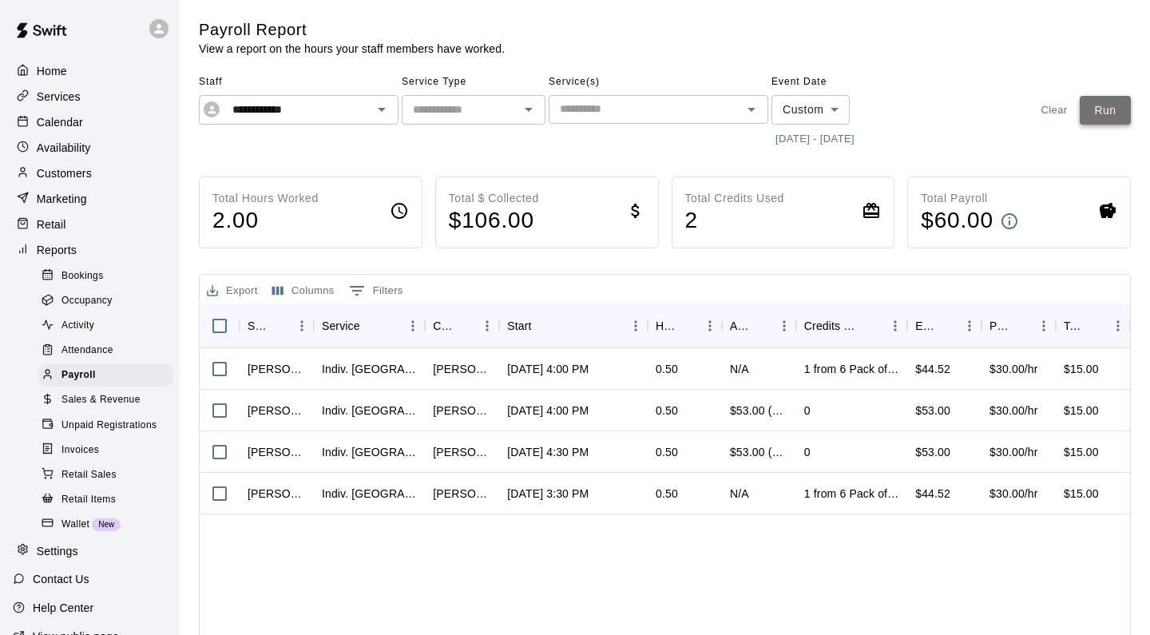
click at [1101, 113] on button "Run" at bounding box center [1105, 111] width 51 height 30
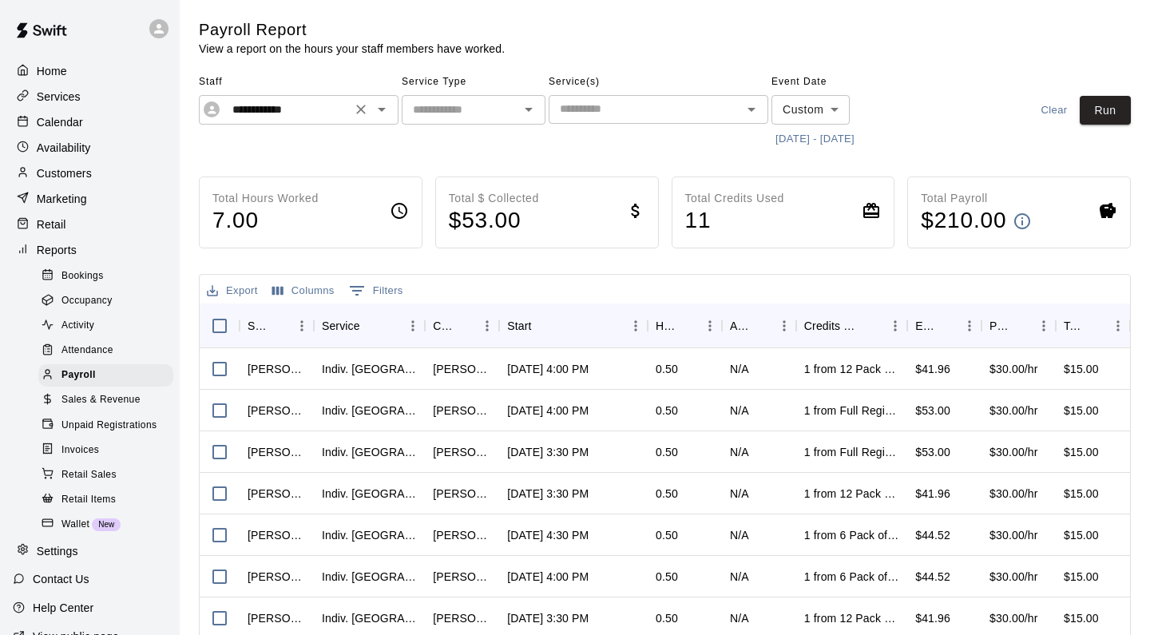
click at [380, 111] on icon "Open" at bounding box center [381, 109] width 19 height 19
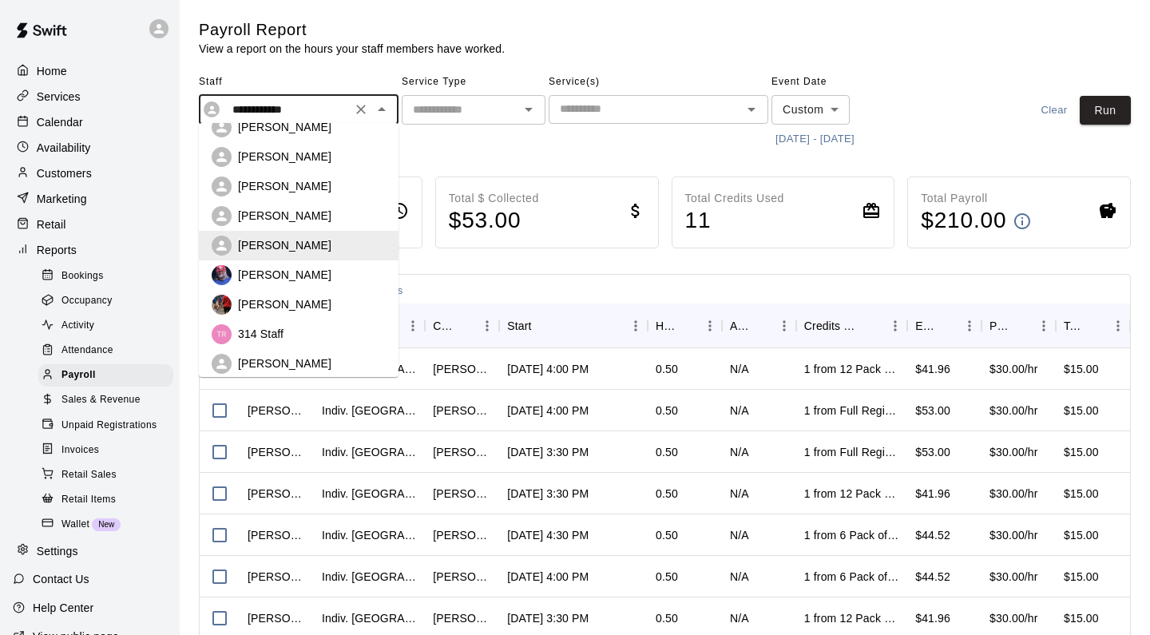
scroll to position [403, 0]
click at [312, 308] on p "[PERSON_NAME]" at bounding box center [284, 303] width 93 height 16
type input "**********"
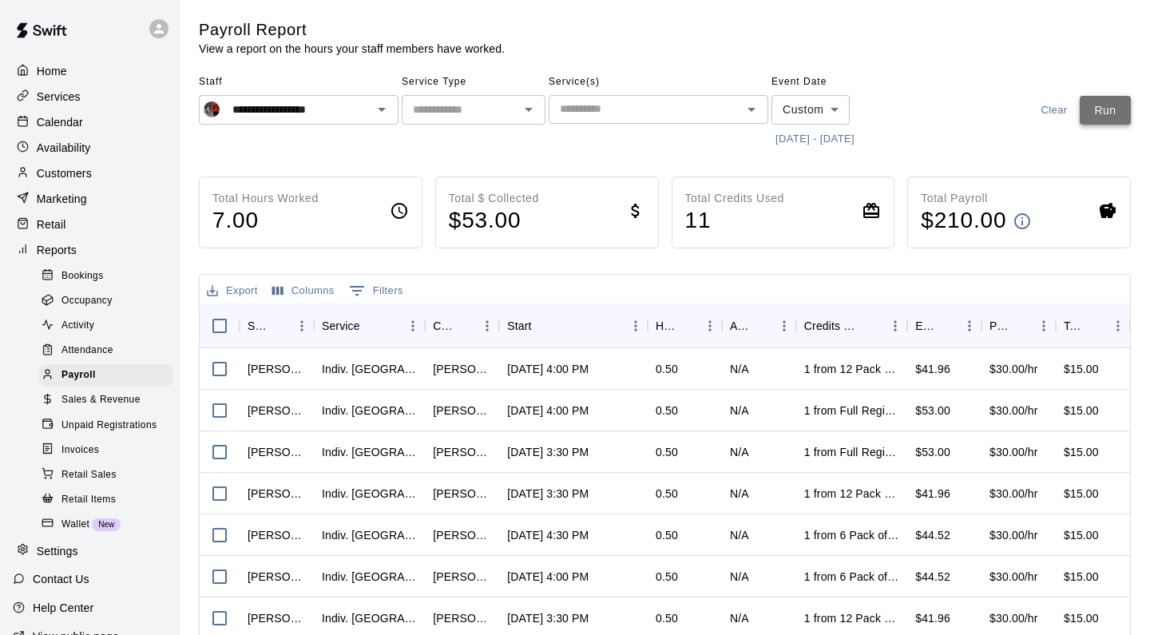
click at [1103, 117] on button "Run" at bounding box center [1105, 111] width 51 height 30
